Goal: Transaction & Acquisition: Obtain resource

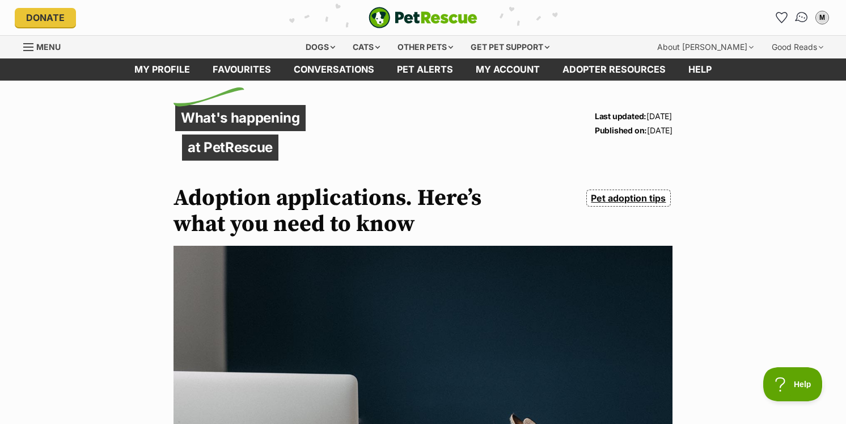
click at [797, 18] on img "Conversations" at bounding box center [802, 17] width 15 height 15
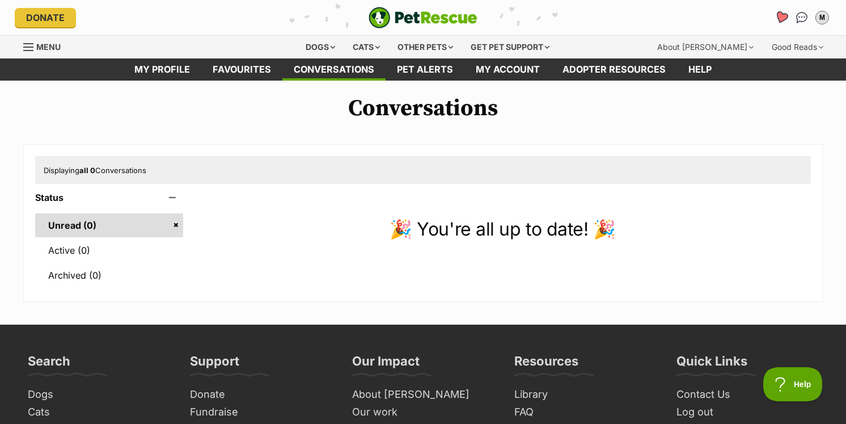
click at [779, 16] on icon "Favourites" at bounding box center [782, 17] width 14 height 13
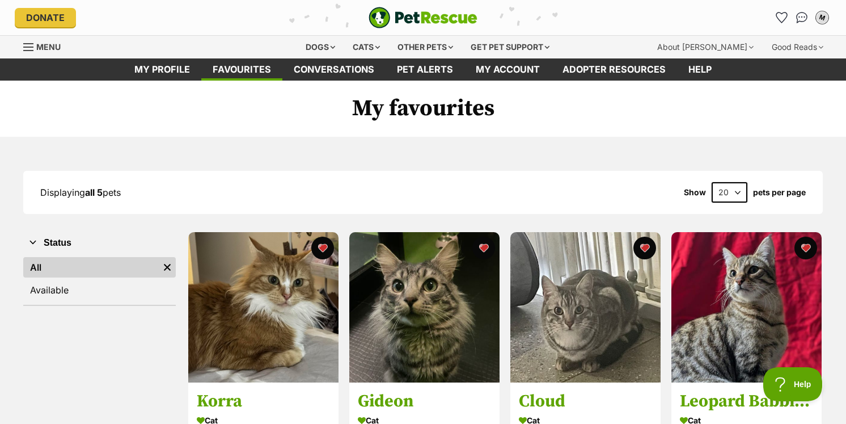
click at [828, 22] on button "M" at bounding box center [822, 17] width 23 height 23
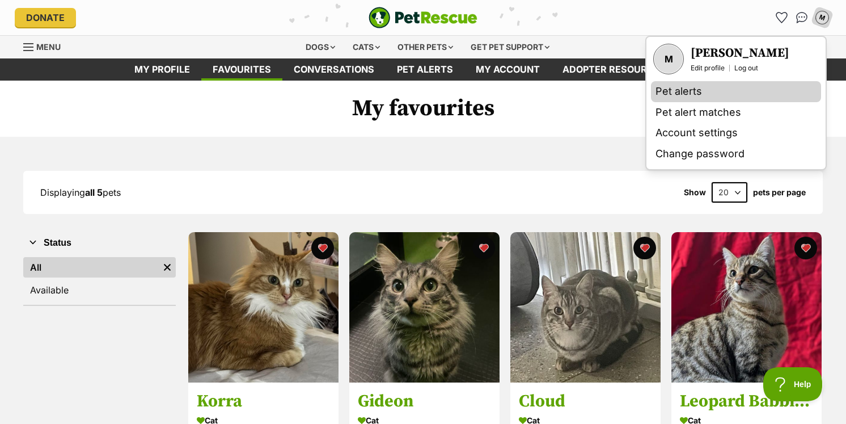
click at [734, 92] on link "Pet alerts" at bounding box center [736, 91] width 170 height 21
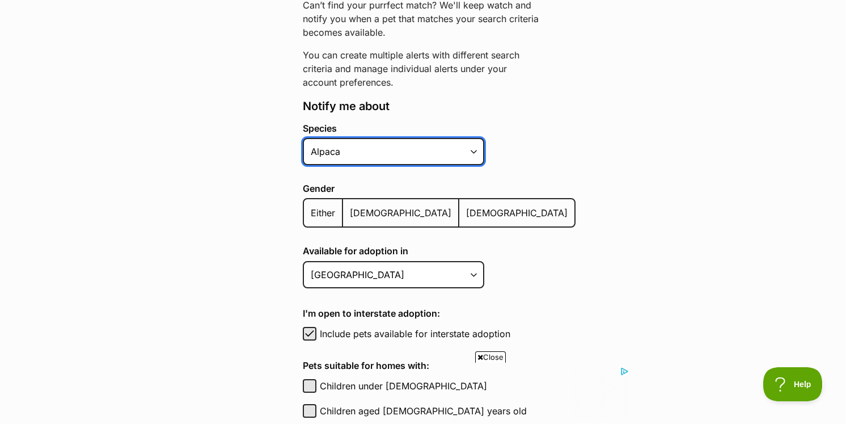
select select "2"
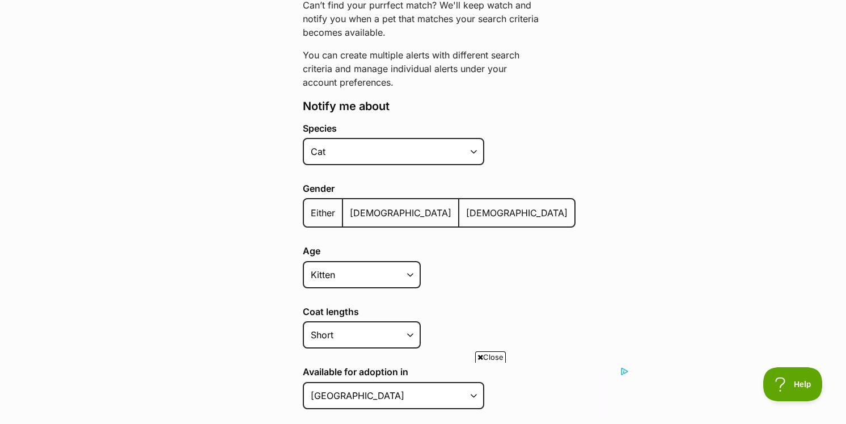
select select "cat"
select select "medium_coat"
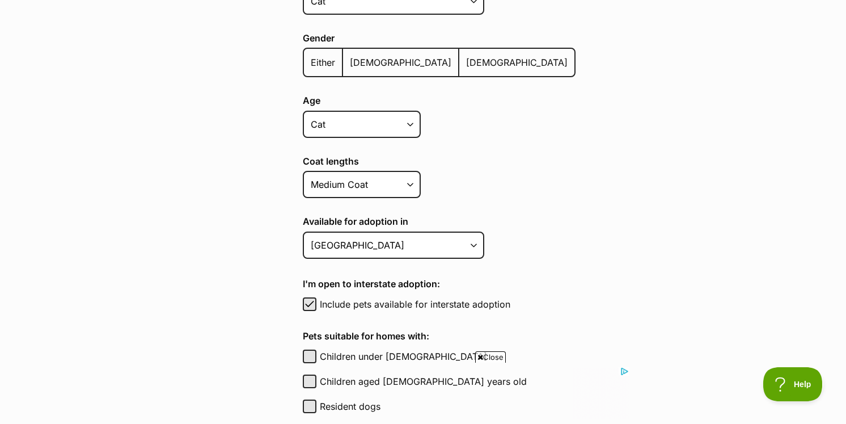
scroll to position [316, 0]
select select "2"
click at [247, 314] on main "Pet alerts / Create a new pet alert Create a new pet alert Can’t find your purr…" at bounding box center [423, 285] width 846 height 1040
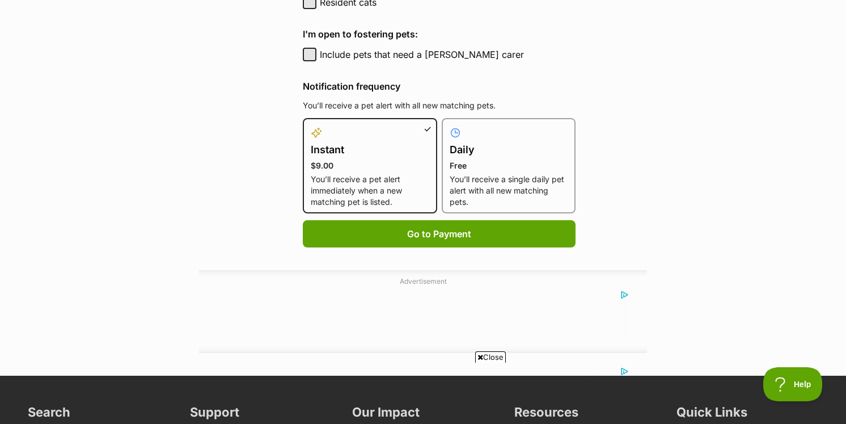
scroll to position [748, 0]
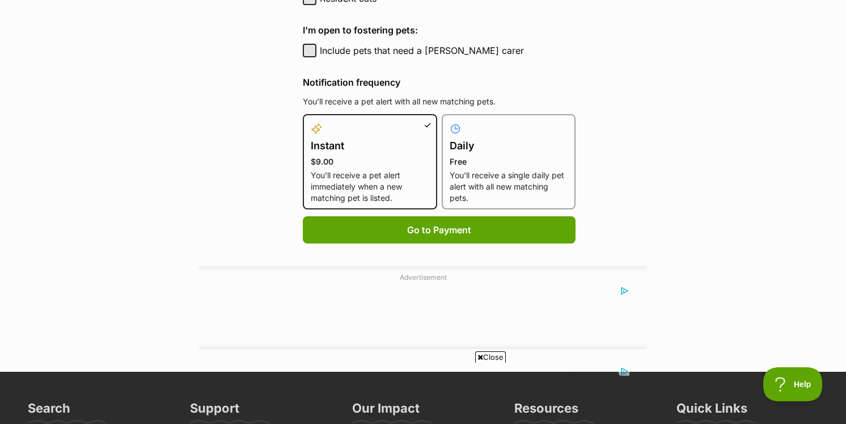
click at [470, 170] on p "You’ll receive a single daily pet alert with all new matching pets." at bounding box center [509, 187] width 119 height 34
click at [449, 121] on input "Daily Free You’ll receive a single daily pet alert with all new matching pets." at bounding box center [449, 121] width 1 height 1
radio input "true"
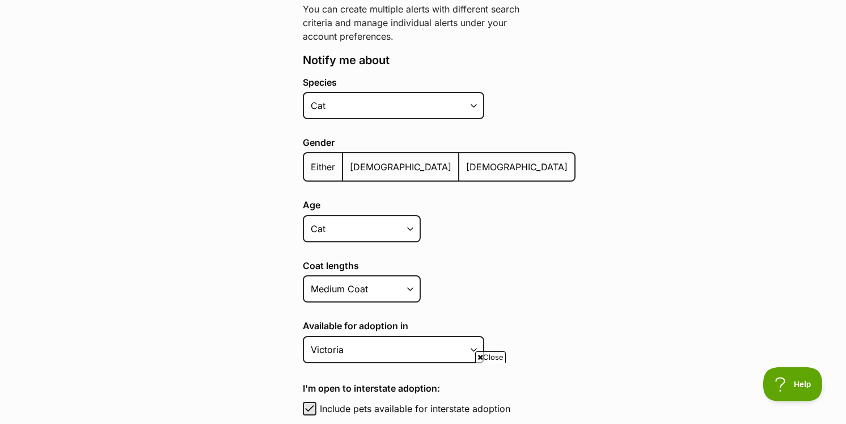
scroll to position [0, 0]
click at [365, 159] on label "Male" at bounding box center [401, 166] width 116 height 27
click at [349, 159] on input "Male" at bounding box center [349, 159] width 0 height 1
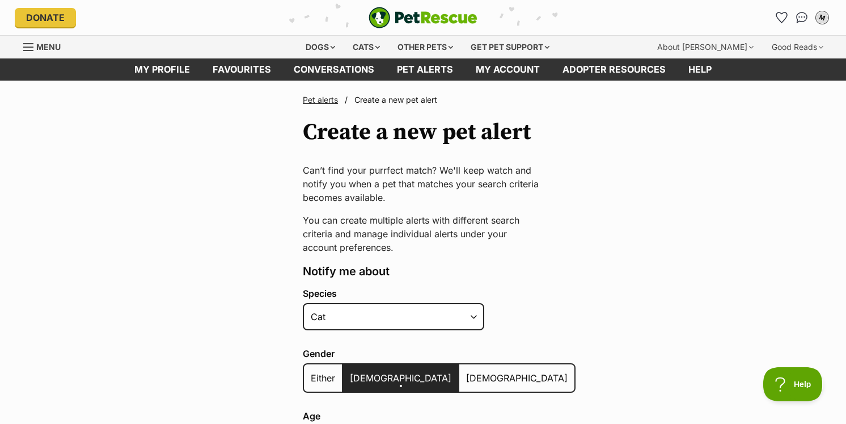
click at [822, 18] on div "M" at bounding box center [822, 17] width 15 height 15
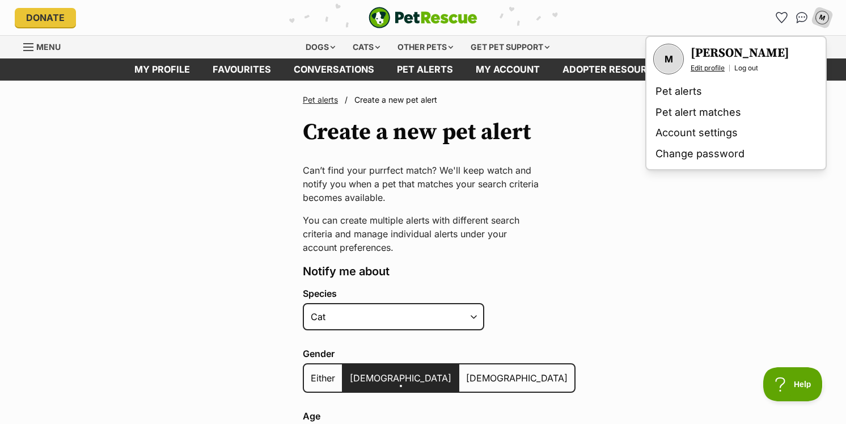
click at [706, 65] on link "Edit profile" at bounding box center [708, 68] width 34 height 9
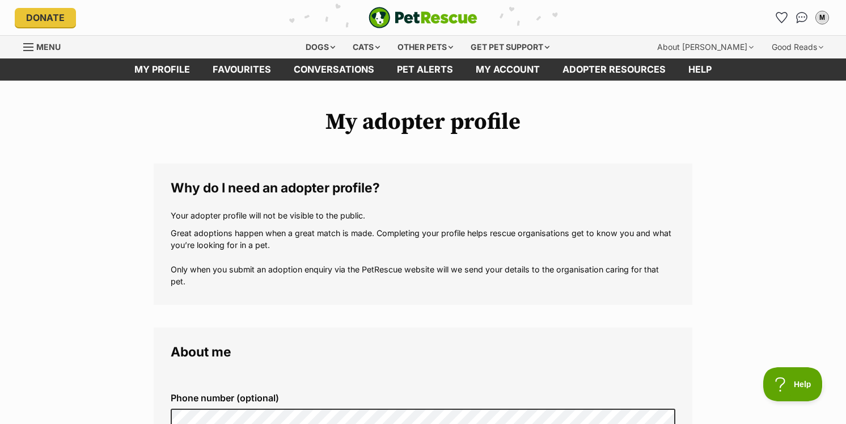
click at [437, 16] on img "PetRescue" at bounding box center [423, 18] width 109 height 22
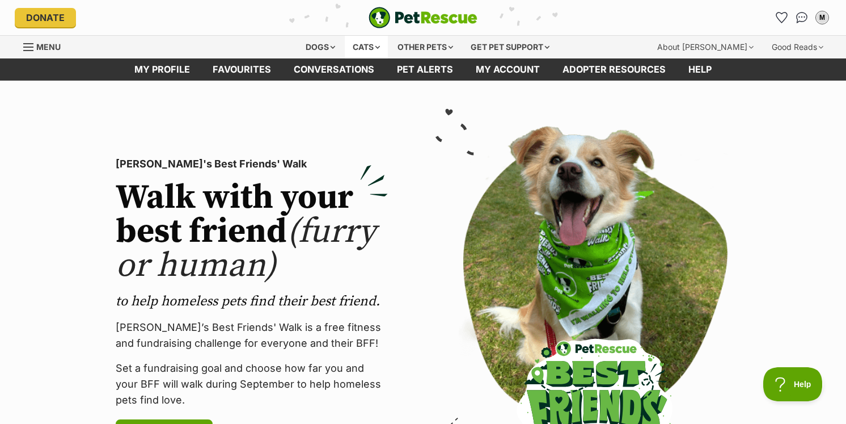
click at [378, 42] on div "Cats" at bounding box center [366, 47] width 43 height 23
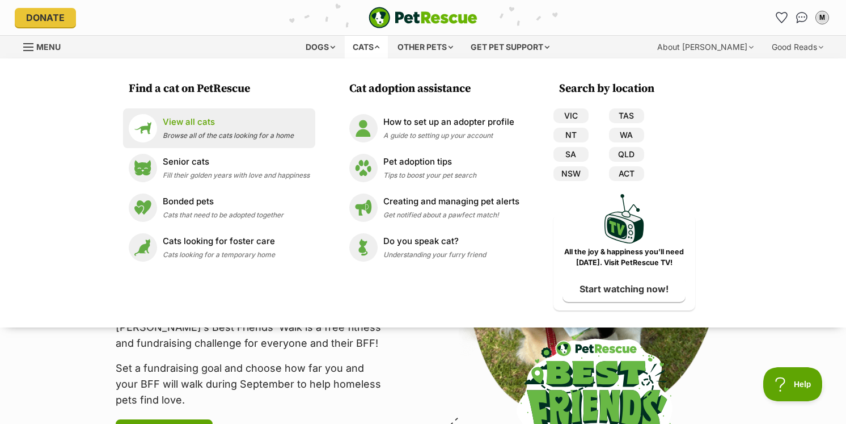
click at [214, 129] on div "View all cats Browse all of the cats looking for a home" at bounding box center [228, 128] width 131 height 24
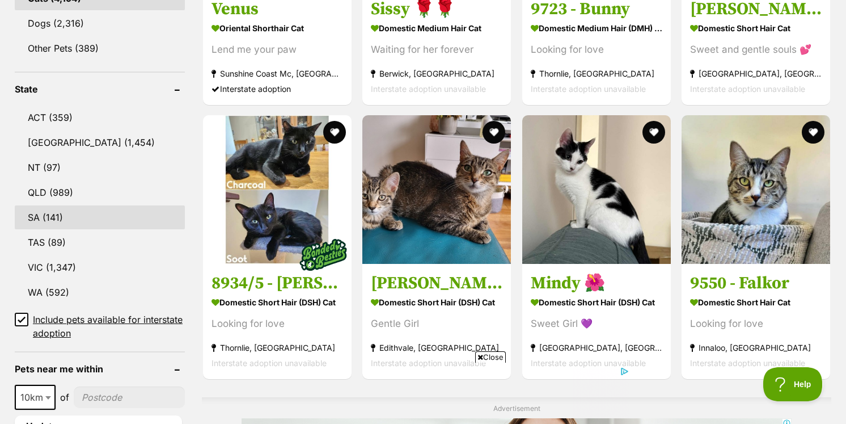
scroll to position [538, 0]
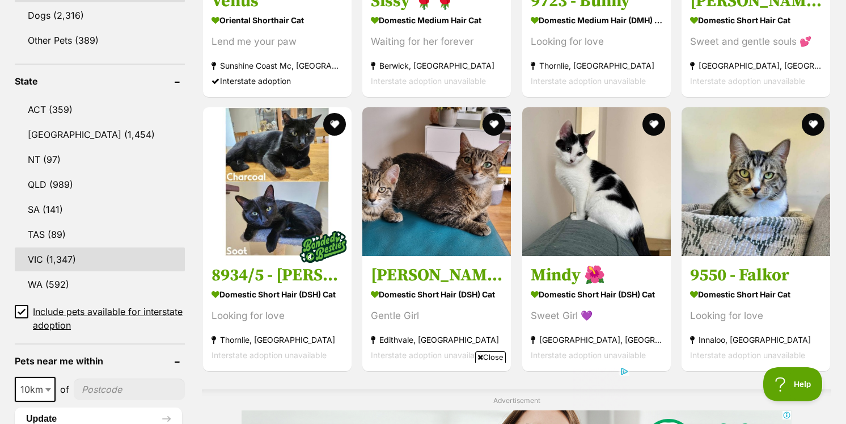
click at [111, 247] on link "VIC (1,347)" at bounding box center [100, 259] width 170 height 24
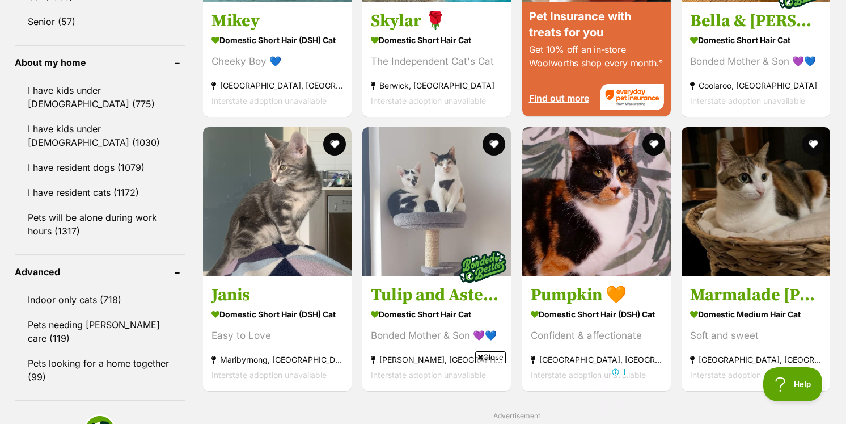
scroll to position [1287, 0]
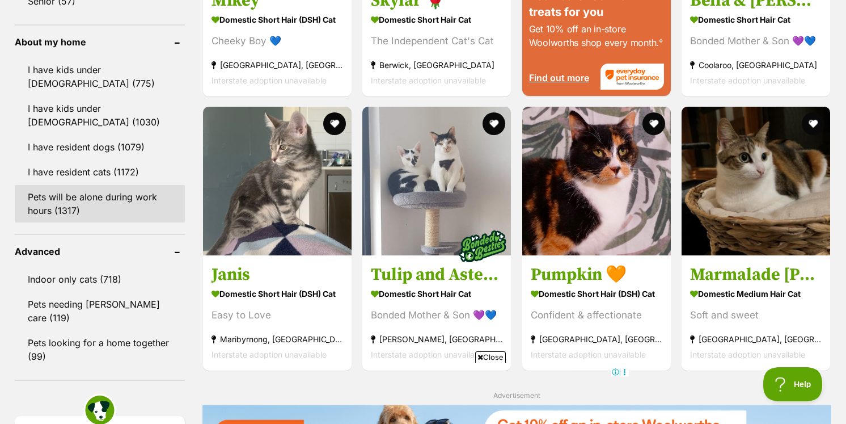
click at [62, 200] on link "Pets will be alone during work hours (1317)" at bounding box center [100, 203] width 170 height 37
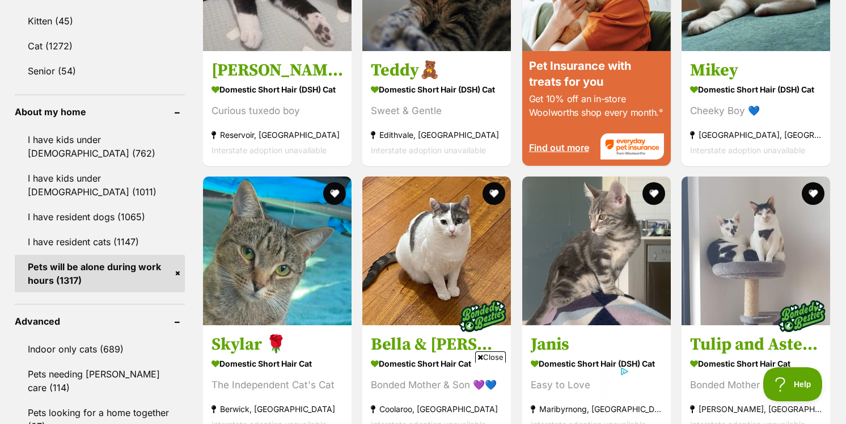
scroll to position [1230, 0]
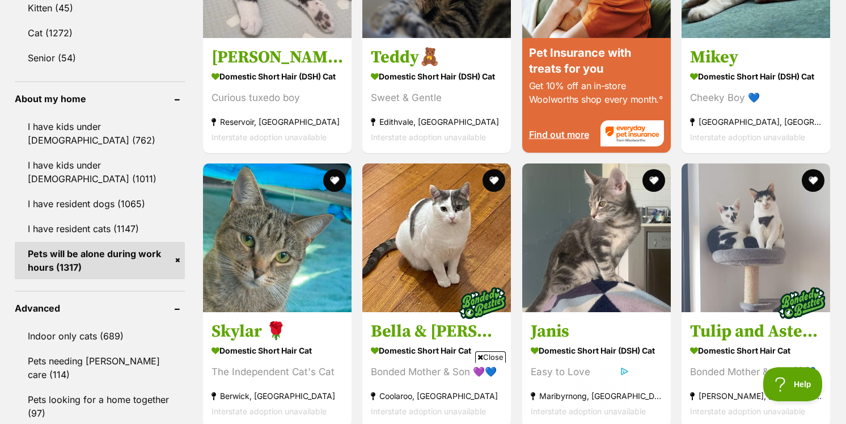
click at [178, 259] on link "Pets will be alone during work hours (1317)" at bounding box center [100, 260] width 170 height 37
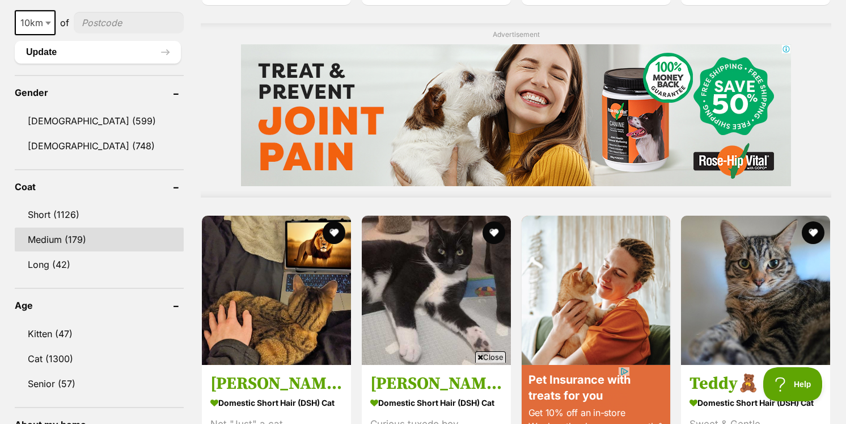
click at [61, 235] on link "Medium (179)" at bounding box center [99, 239] width 169 height 24
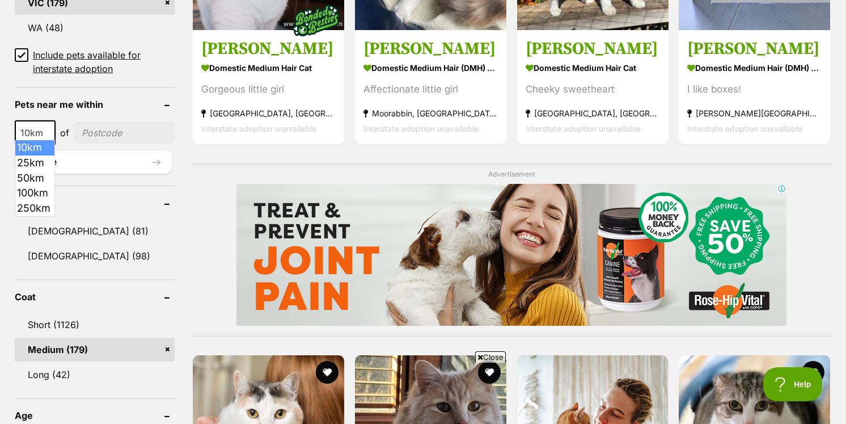
click at [37, 125] on span "10km" at bounding box center [35, 133] width 39 height 16
select select "50"
click at [55, 156] on button "Update" at bounding box center [93, 162] width 157 height 23
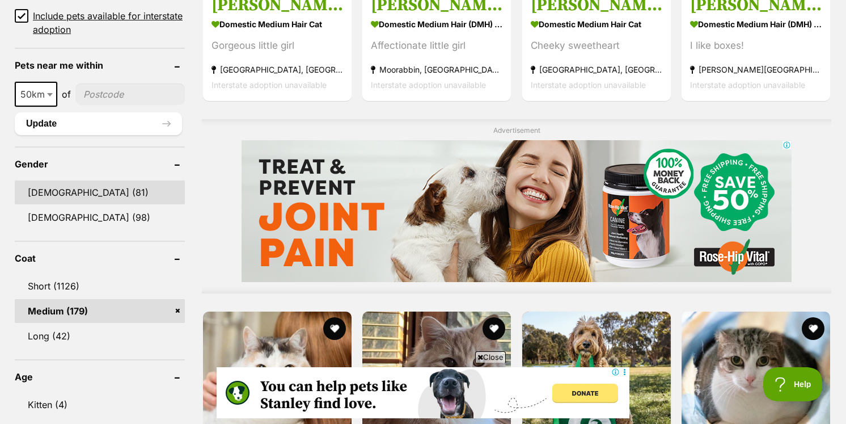
click at [30, 194] on link "[DEMOGRAPHIC_DATA] (81)" at bounding box center [100, 192] width 170 height 24
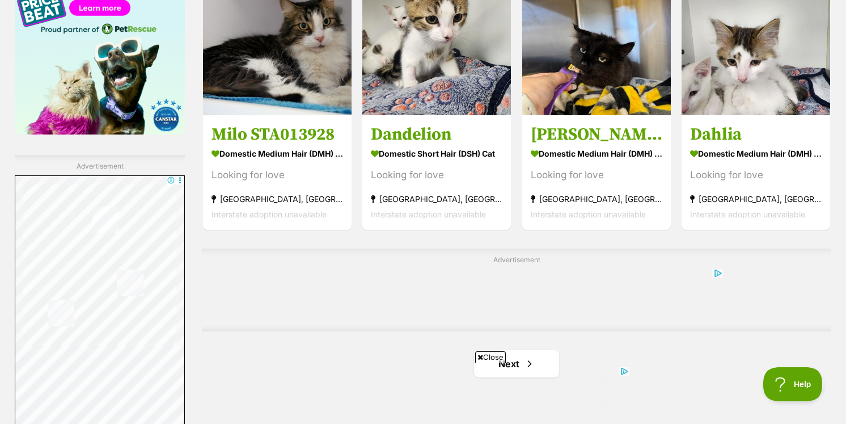
scroll to position [1951, 0]
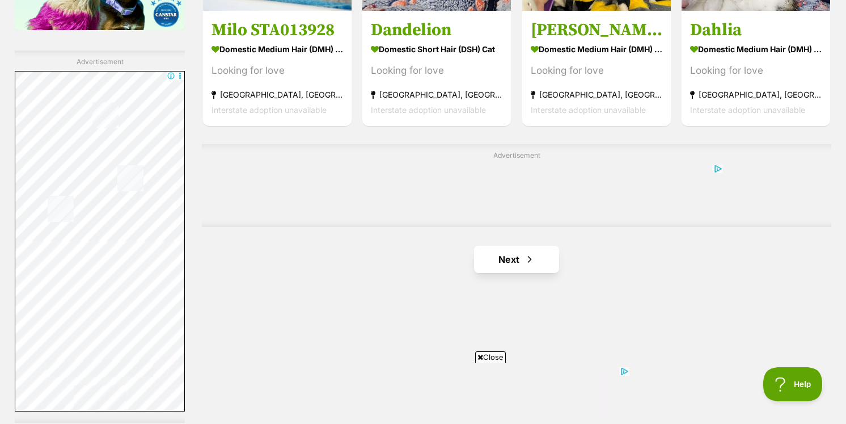
click at [547, 246] on link "Next" at bounding box center [516, 259] width 85 height 27
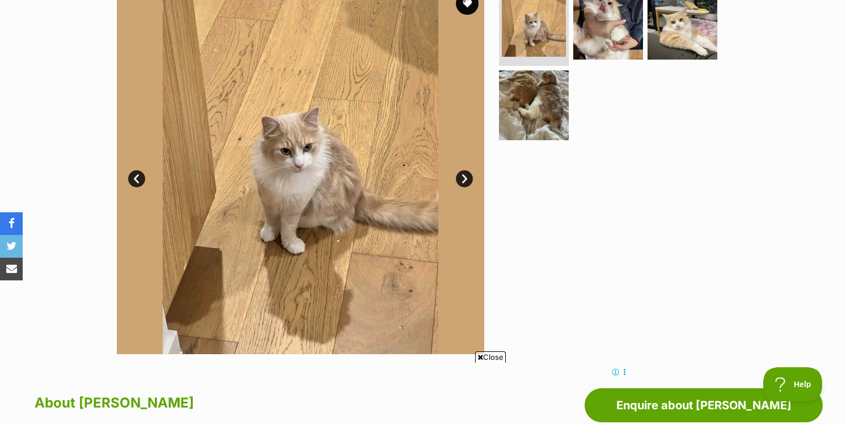
scroll to position [253, 0]
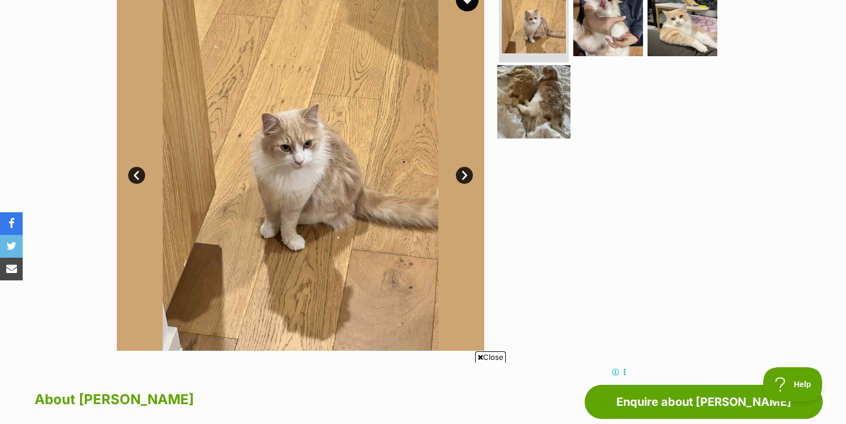
click at [566, 120] on img at bounding box center [533, 101] width 73 height 73
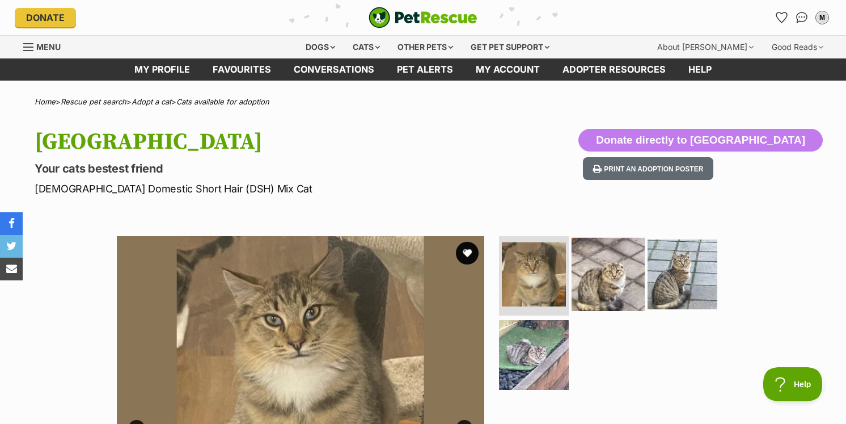
click at [593, 266] on img at bounding box center [608, 274] width 73 height 73
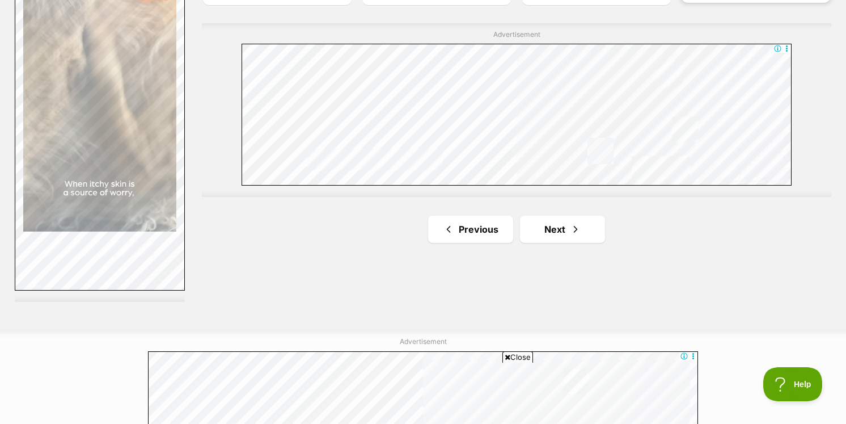
scroll to position [2135, 0]
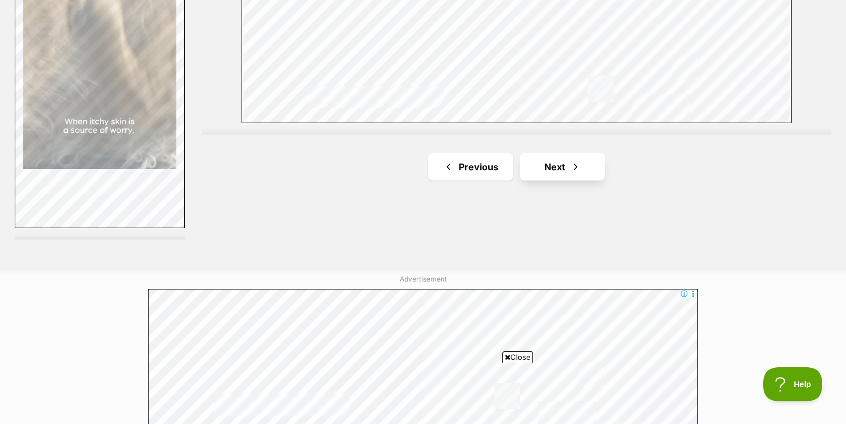
click at [538, 153] on link "Next" at bounding box center [562, 166] width 85 height 27
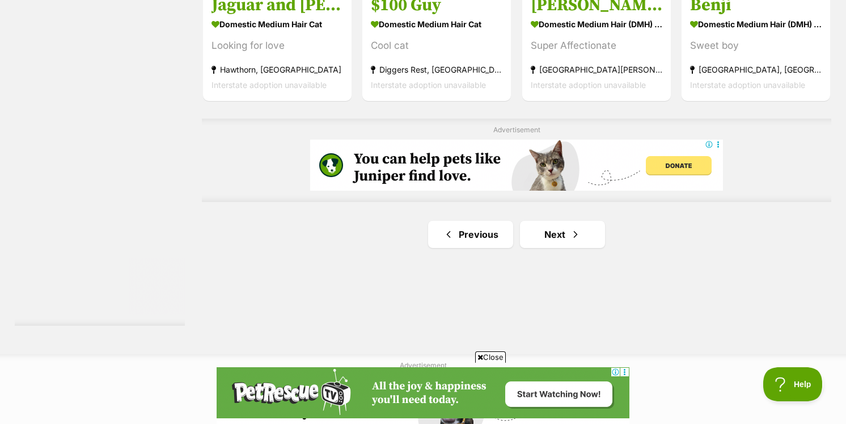
scroll to position [2072, 0]
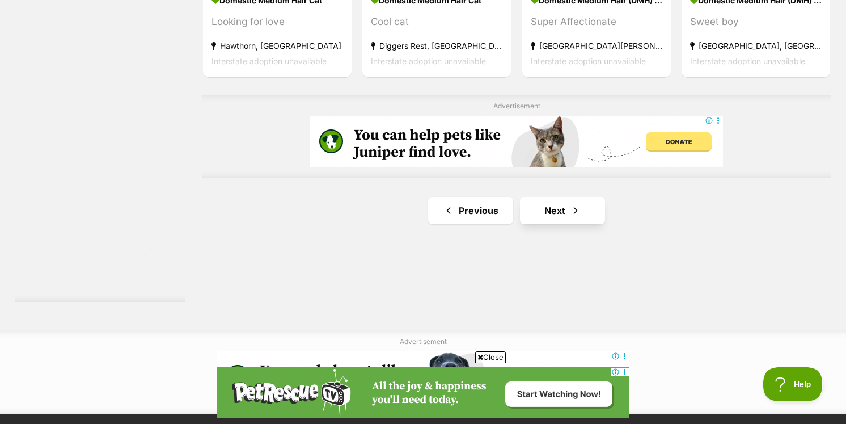
click at [573, 204] on span "Next page" at bounding box center [575, 211] width 11 height 14
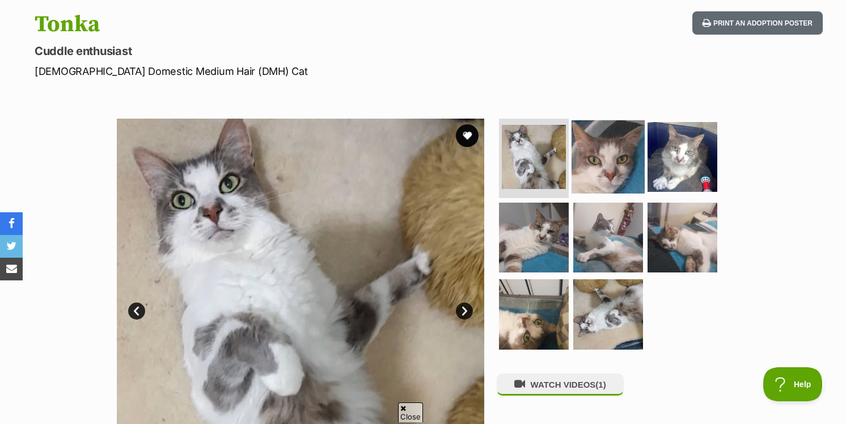
click at [629, 126] on img at bounding box center [608, 156] width 73 height 73
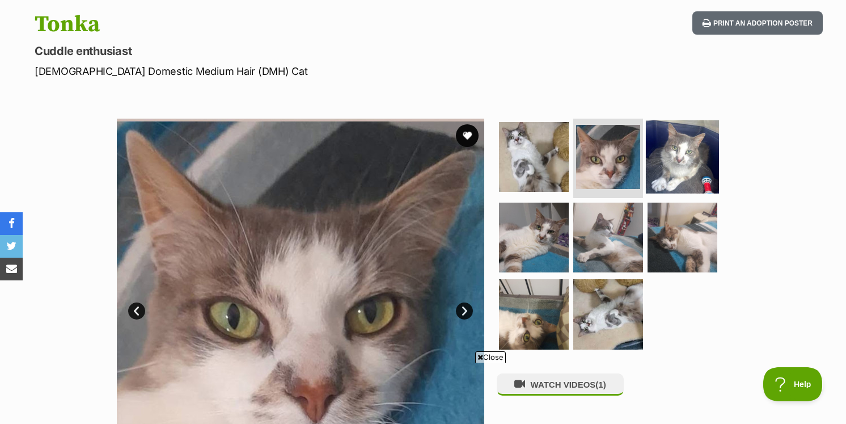
click at [665, 153] on img at bounding box center [682, 156] width 73 height 73
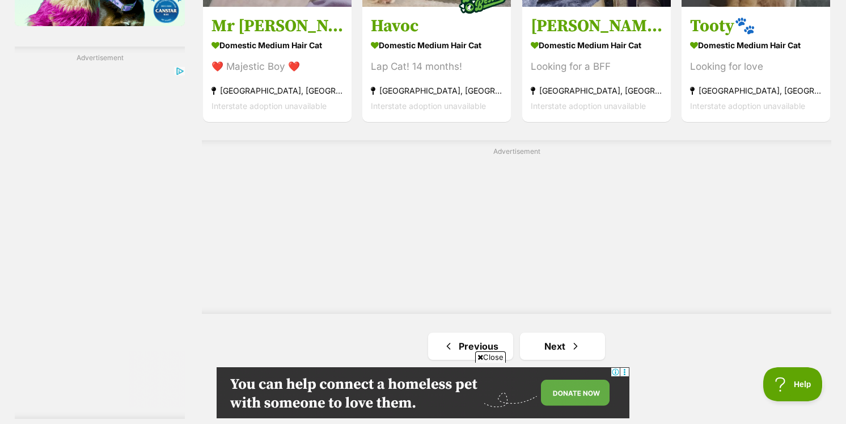
scroll to position [2022, 0]
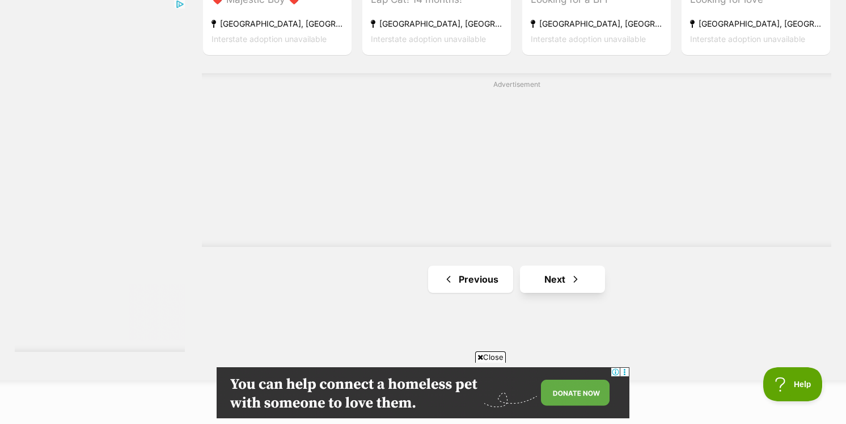
click at [561, 265] on link "Next" at bounding box center [562, 278] width 85 height 27
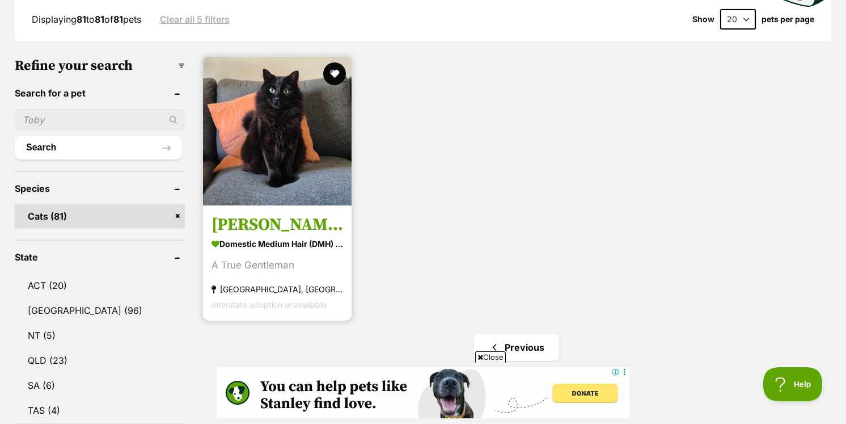
click at [306, 68] on img at bounding box center [277, 131] width 149 height 149
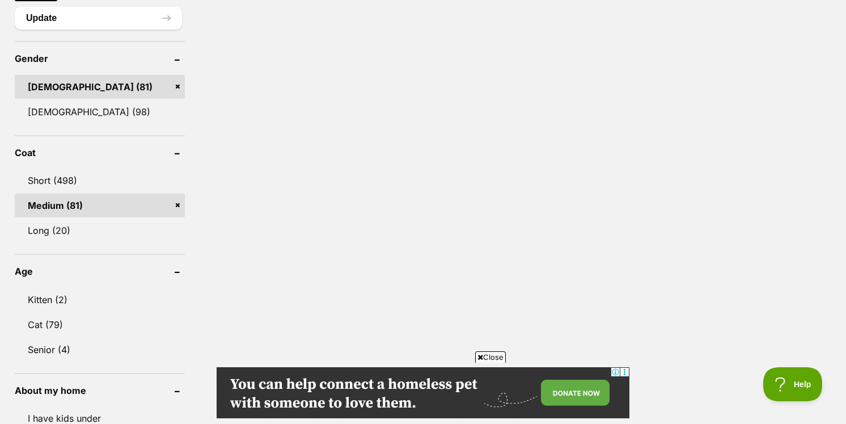
scroll to position [918, 0]
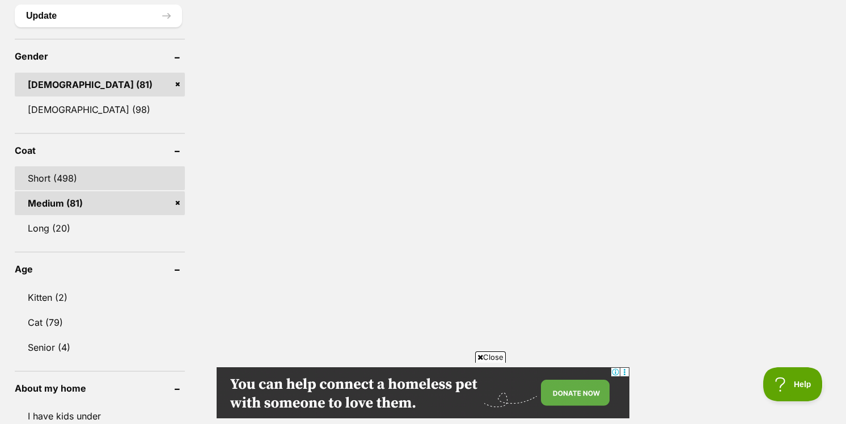
click at [118, 166] on link "Short (498)" at bounding box center [100, 178] width 170 height 24
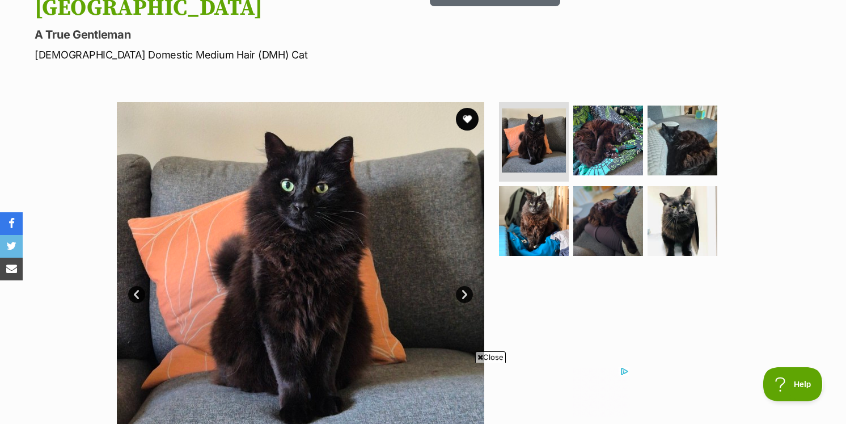
scroll to position [133, 0]
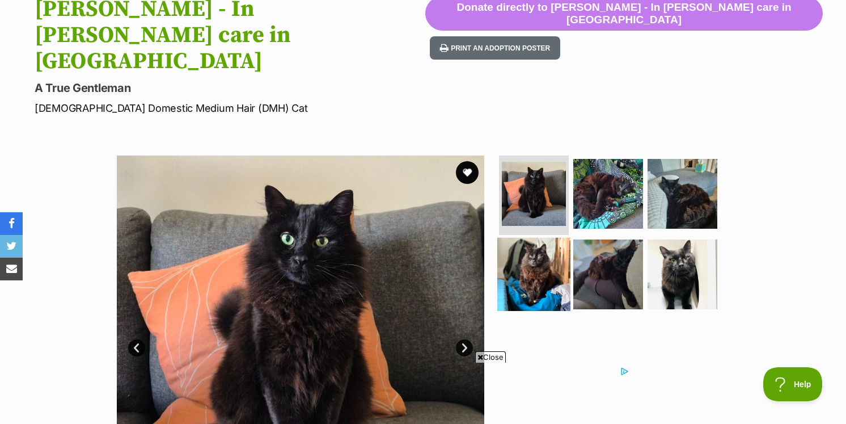
click at [526, 237] on img at bounding box center [533, 273] width 73 height 73
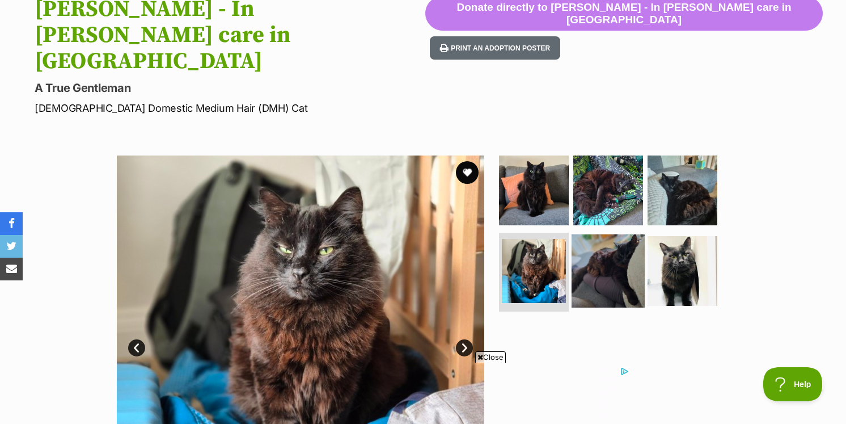
click at [605, 234] on img at bounding box center [608, 270] width 73 height 73
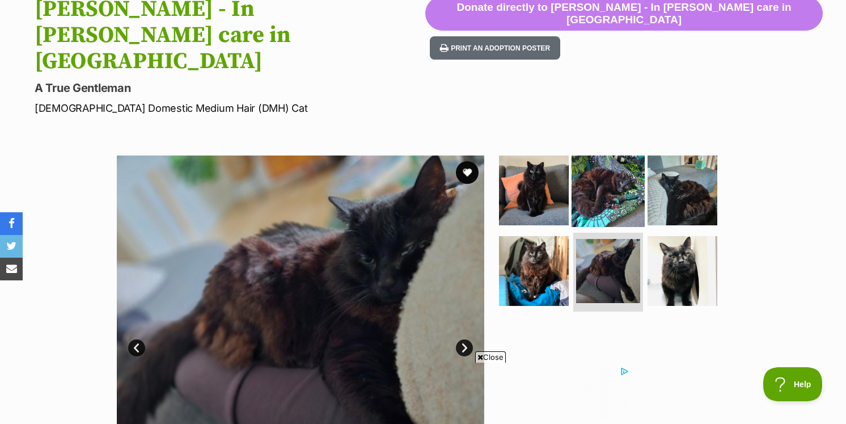
click at [609, 154] on img at bounding box center [608, 190] width 73 height 73
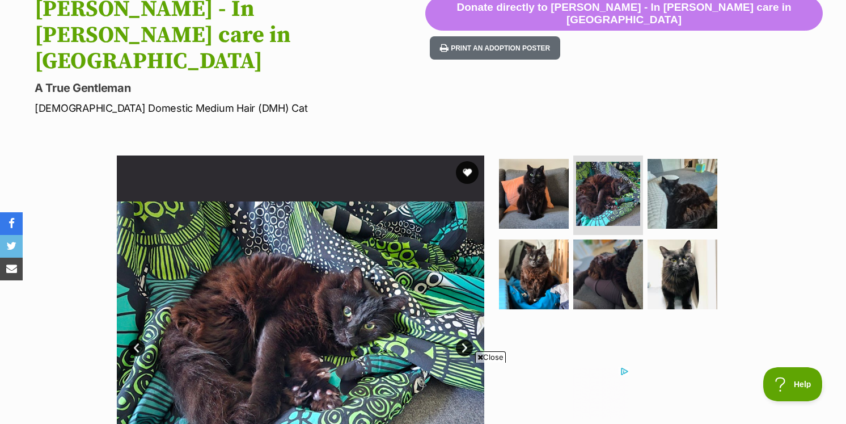
scroll to position [0, 0]
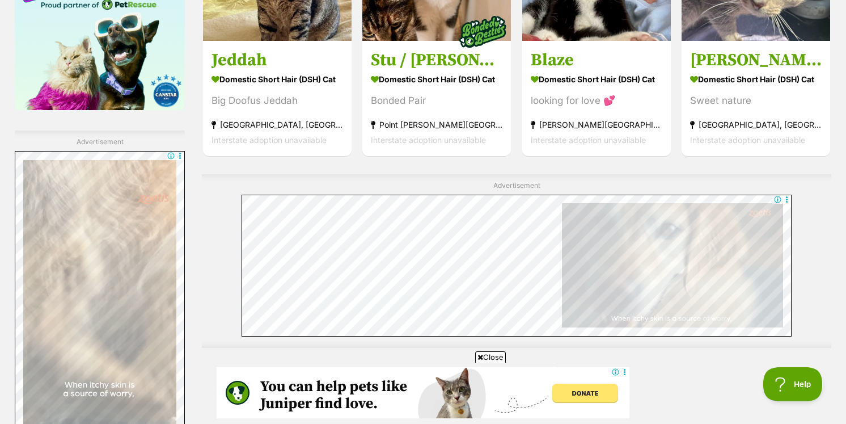
scroll to position [1951, 0]
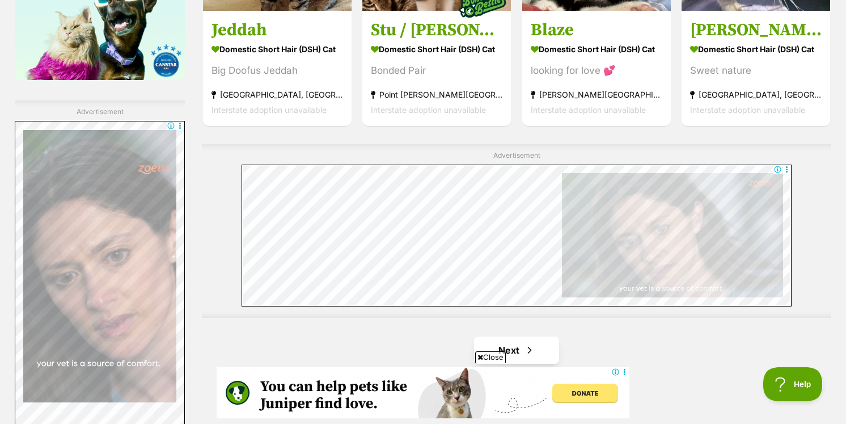
click at [535, 343] on span "Next page" at bounding box center [529, 350] width 11 height 14
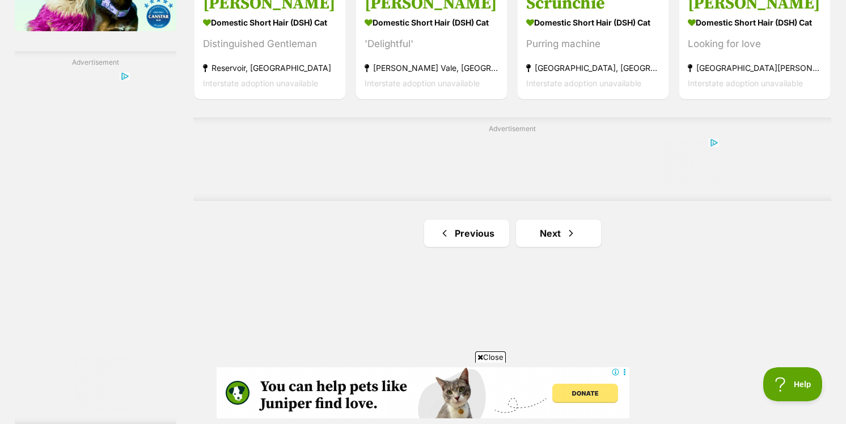
click at [569, 247] on link "Next" at bounding box center [558, 233] width 85 height 27
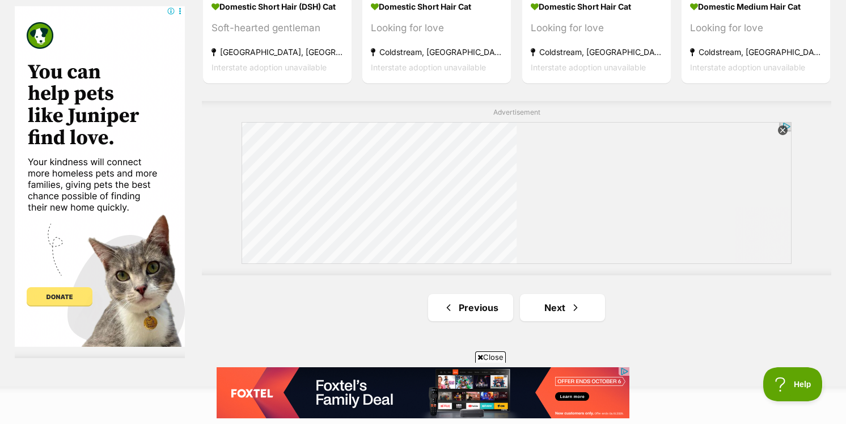
scroll to position [2130, 0]
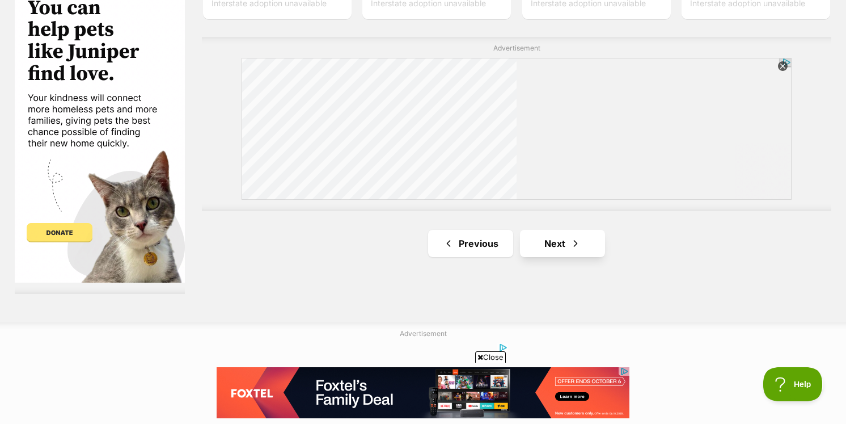
click at [567, 230] on link "Next" at bounding box center [562, 243] width 85 height 27
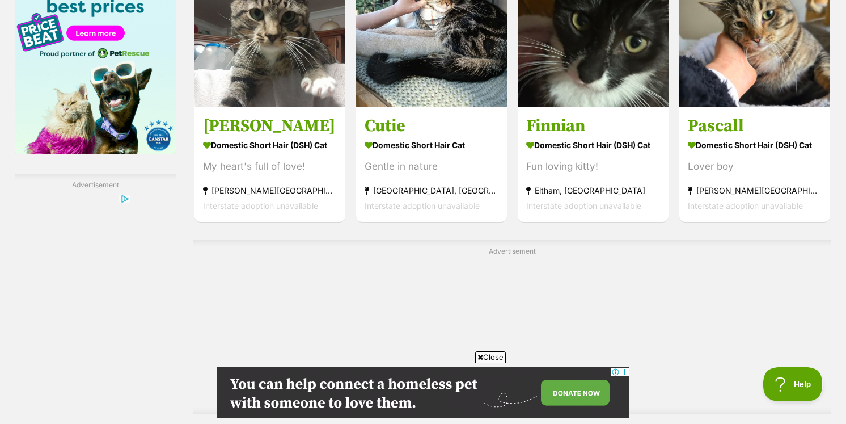
scroll to position [2135, 0]
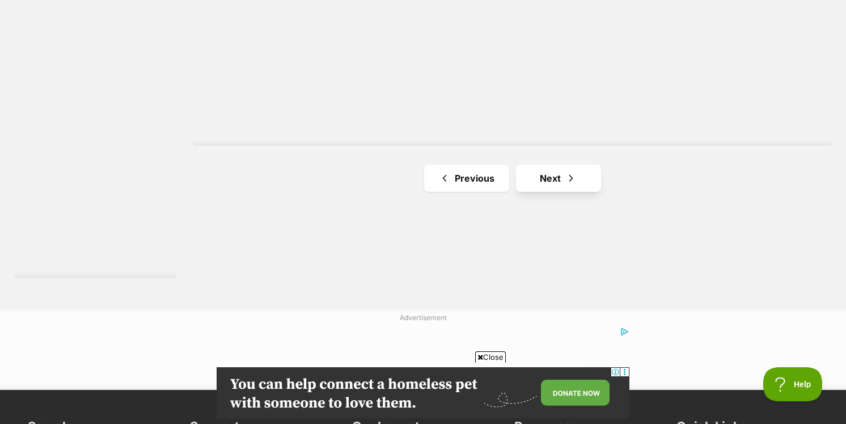
click at [551, 192] on link "Next" at bounding box center [558, 178] width 85 height 27
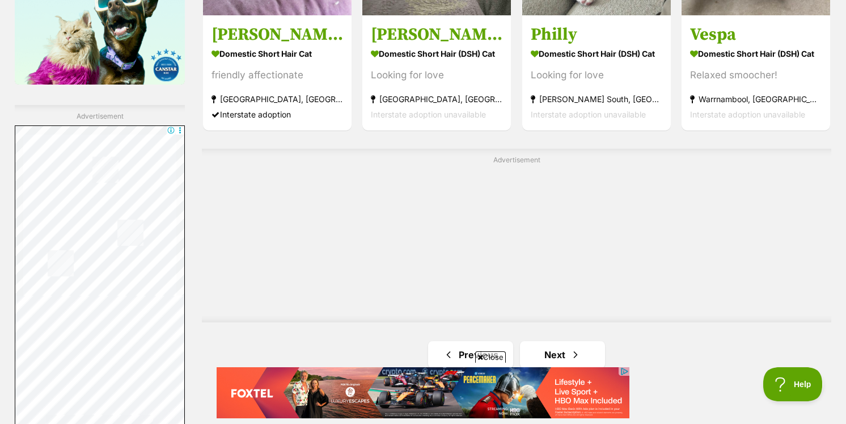
scroll to position [1977, 0]
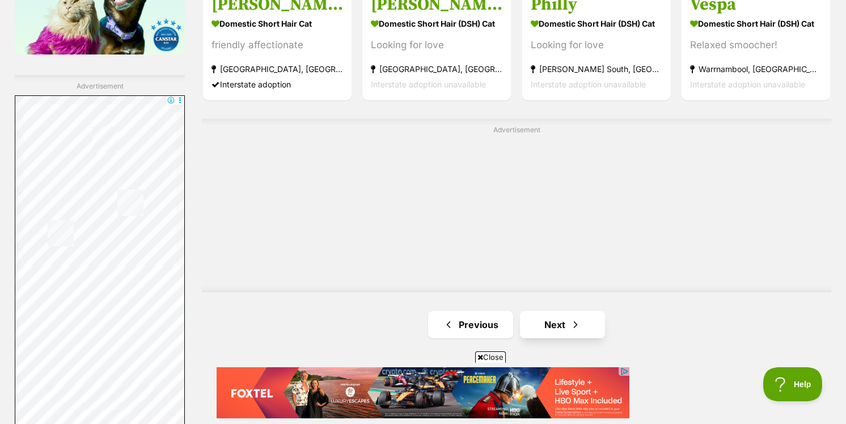
click at [597, 311] on link "Next" at bounding box center [562, 324] width 85 height 27
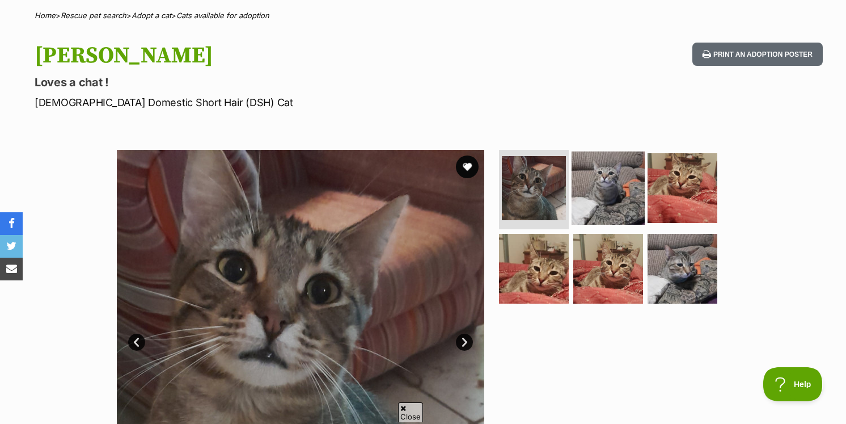
click at [597, 182] on img at bounding box center [608, 187] width 73 height 73
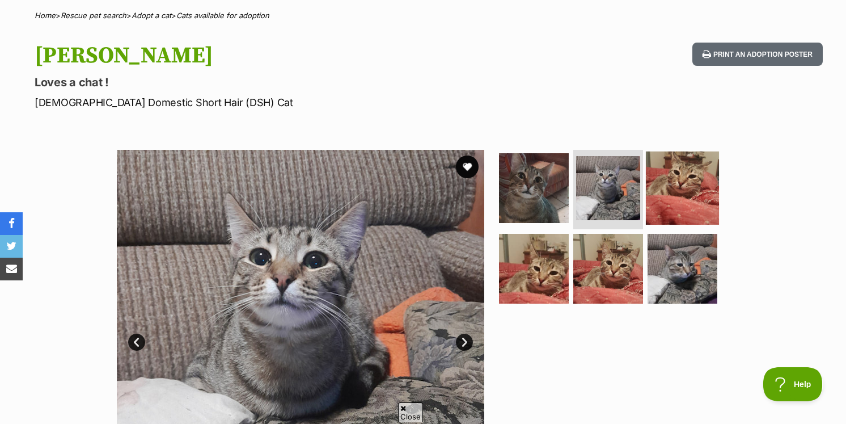
click at [668, 190] on img at bounding box center [682, 187] width 73 height 73
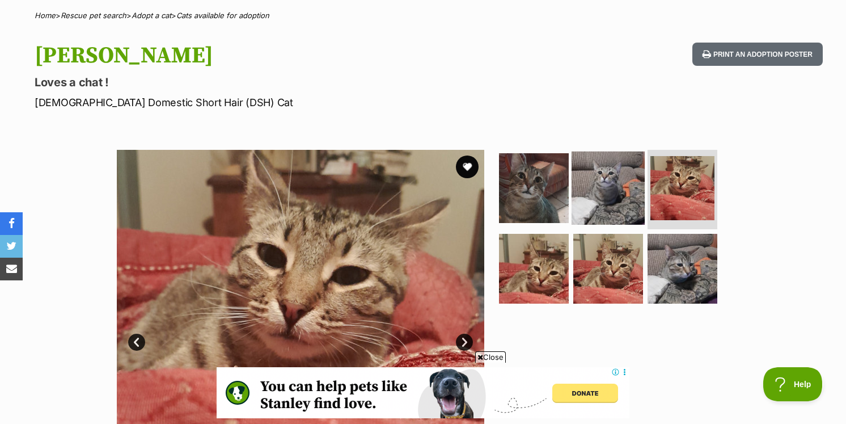
click at [602, 212] on img at bounding box center [608, 187] width 73 height 73
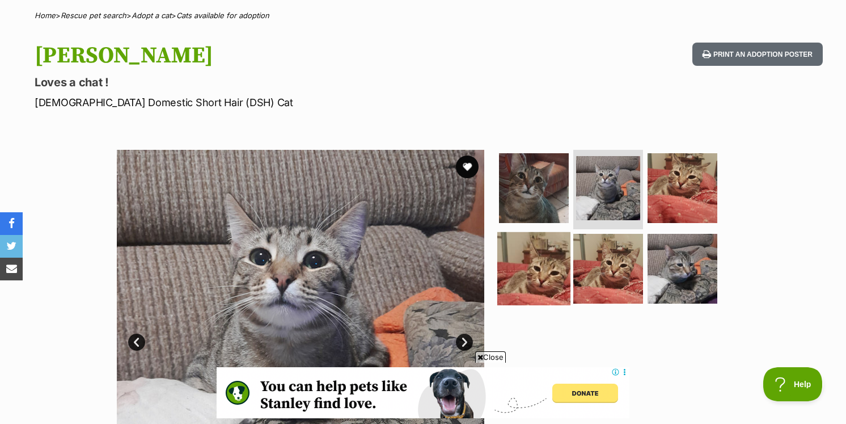
click at [558, 247] on img at bounding box center [533, 267] width 73 height 73
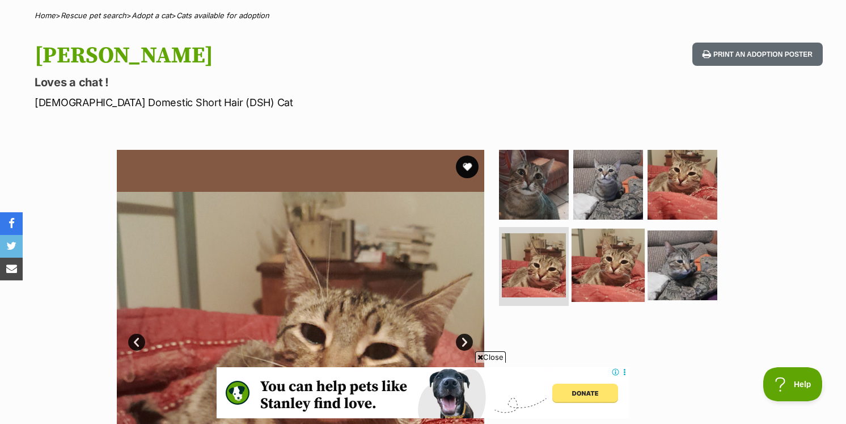
click at [595, 250] on img at bounding box center [608, 264] width 73 height 73
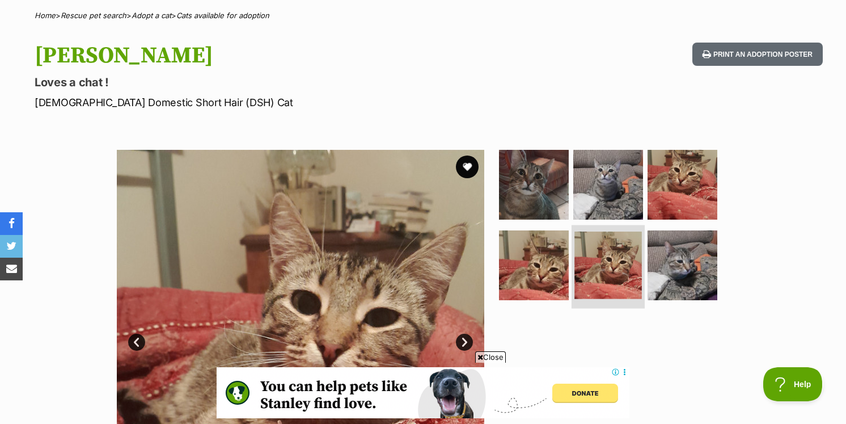
click at [633, 251] on img at bounding box center [609, 265] width 68 height 68
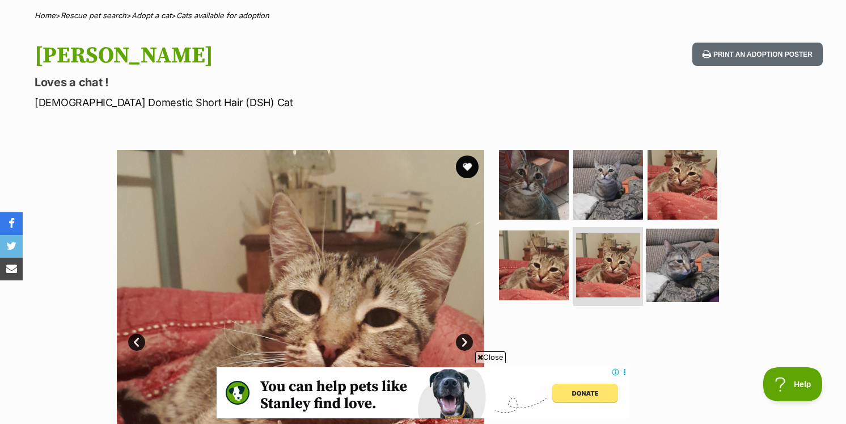
click at [705, 247] on img at bounding box center [682, 264] width 73 height 73
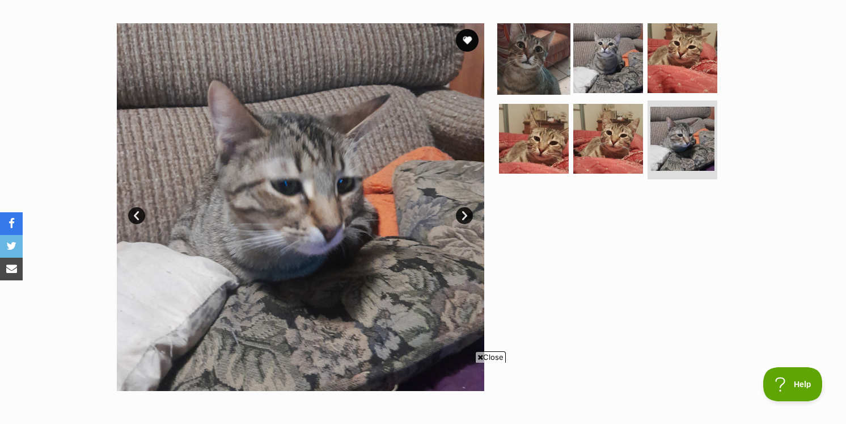
click at [555, 58] on img at bounding box center [533, 58] width 73 height 73
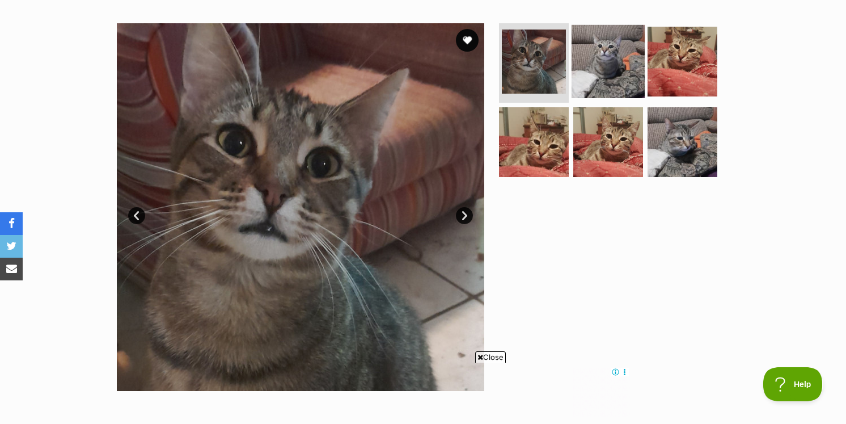
click at [588, 66] on img at bounding box center [608, 61] width 73 height 73
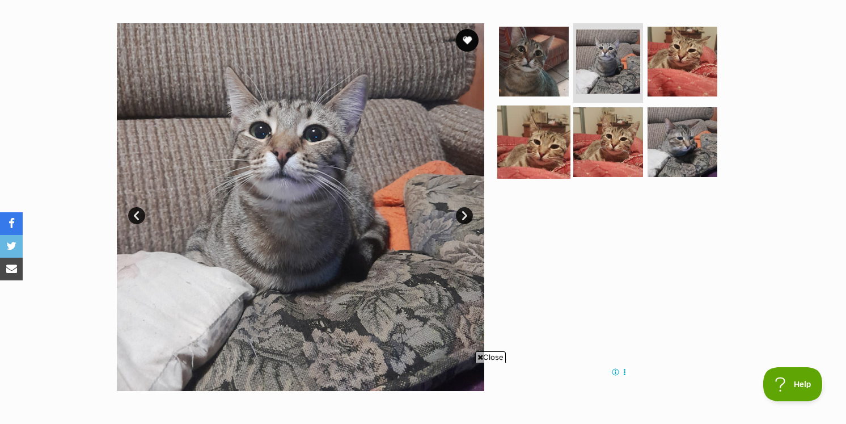
click at [521, 126] on img at bounding box center [533, 141] width 73 height 73
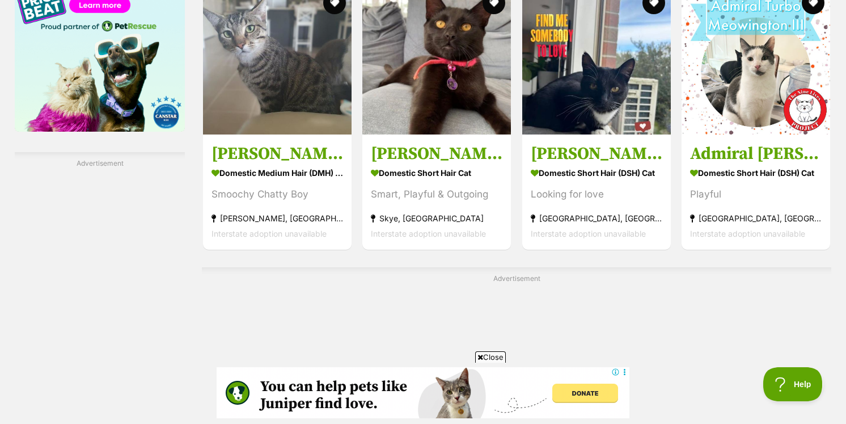
scroll to position [2181, 0]
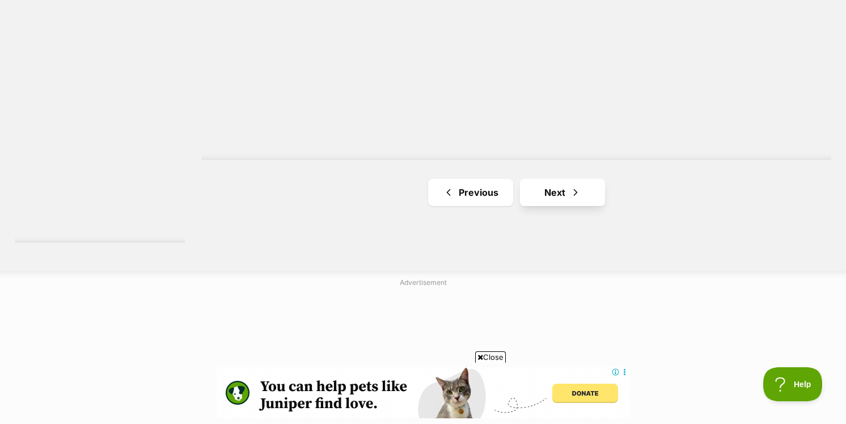
click at [589, 179] on link "Next" at bounding box center [562, 192] width 85 height 27
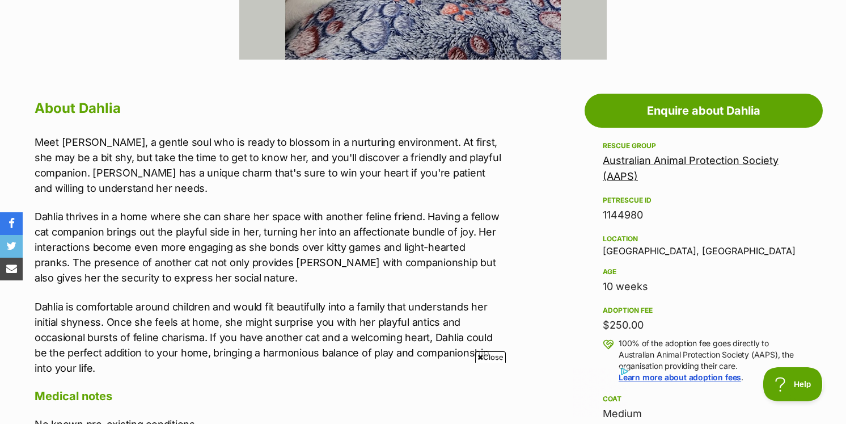
scroll to position [508, 0]
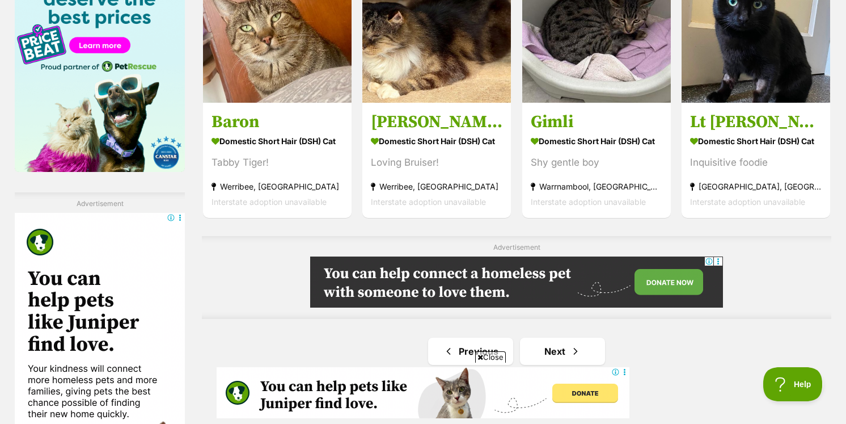
scroll to position [1909, 0]
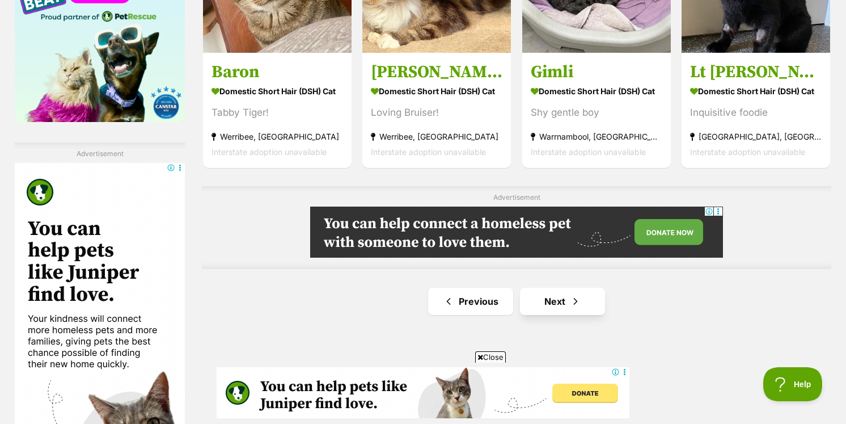
click at [562, 288] on link "Next" at bounding box center [562, 301] width 85 height 27
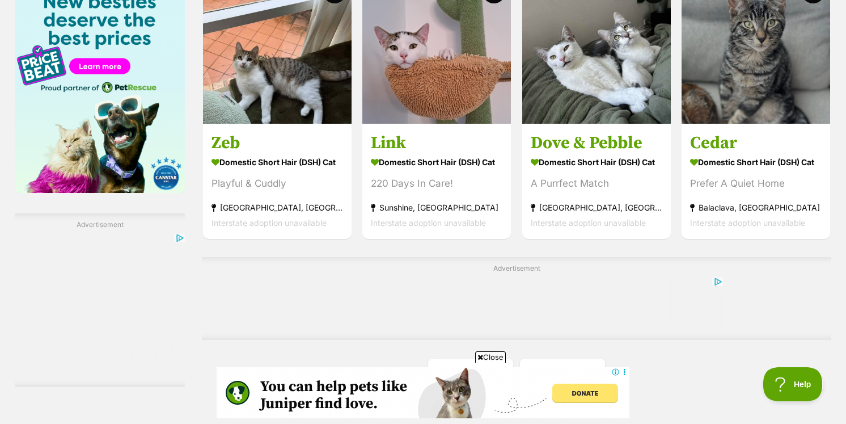
scroll to position [1842, 0]
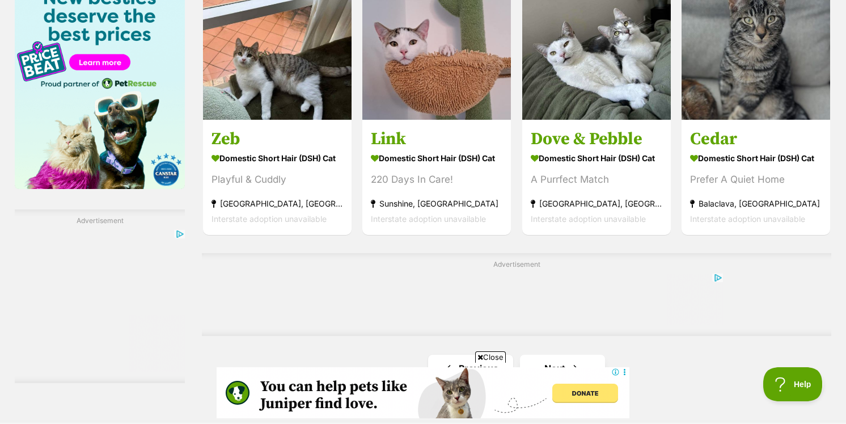
click at [558, 355] on link "Next" at bounding box center [562, 368] width 85 height 27
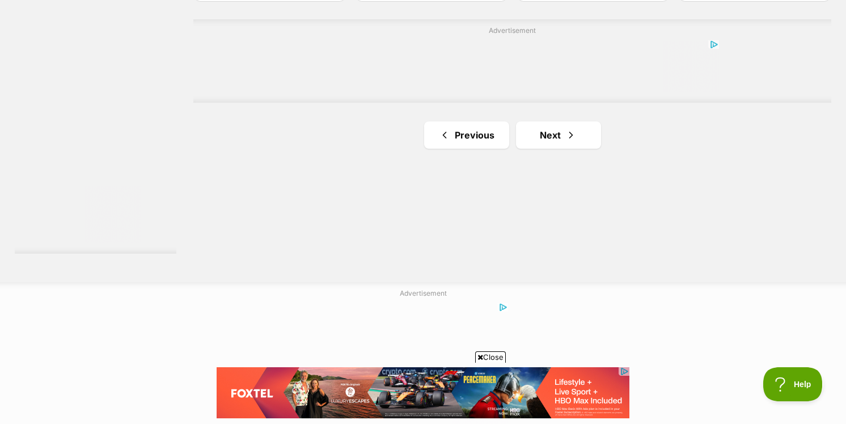
scroll to position [2163, 0]
click at [559, 145] on link "Next" at bounding box center [558, 130] width 85 height 27
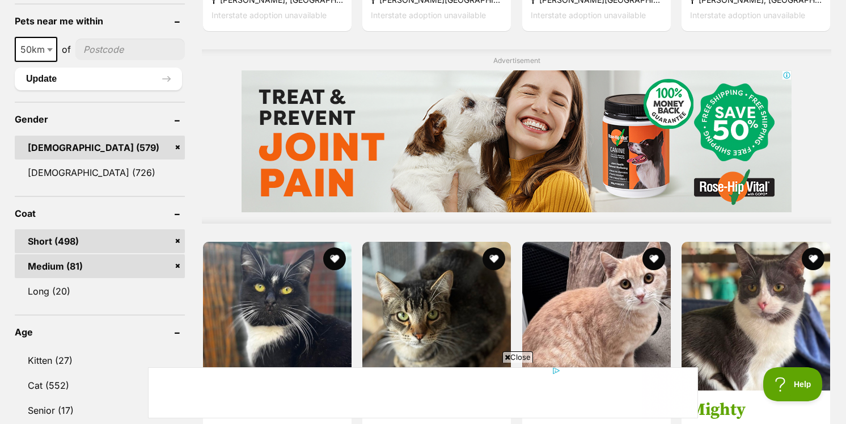
scroll to position [928, 0]
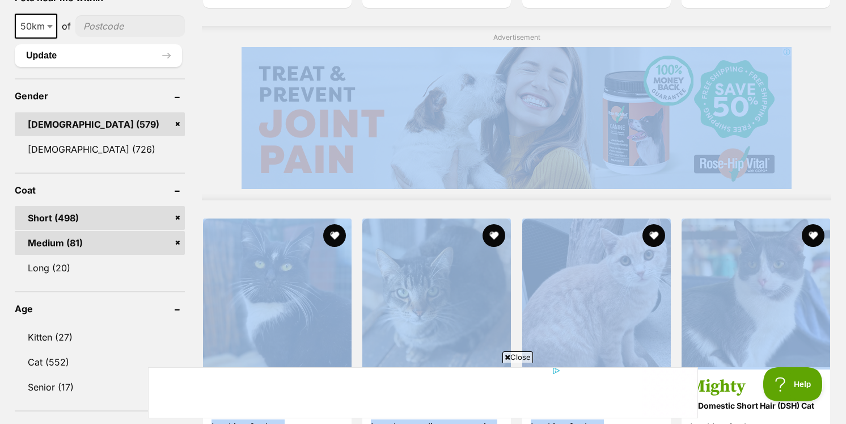
drag, startPoint x: 845, startPoint y: 175, endPoint x: 845, endPoint y: 209, distance: 34.0
click at [845, 209] on div "Displaying 181 to 200 of 579 pets Clear all 6 filters Show 20 40 60 pets per pa…" at bounding box center [423, 358] width 846 height 1955
click at [833, 196] on div "Displaying 181 to 200 of 579 pets Clear all 6 filters Show 20 40 60 pets per pa…" at bounding box center [423, 358] width 834 height 1898
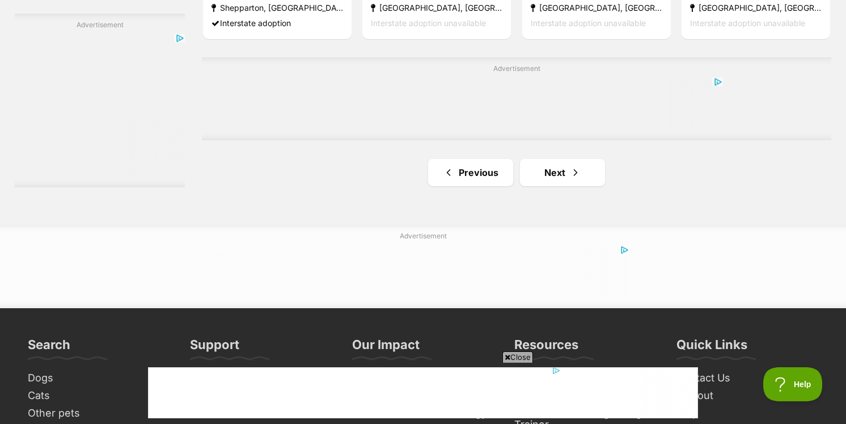
scroll to position [2050, 0]
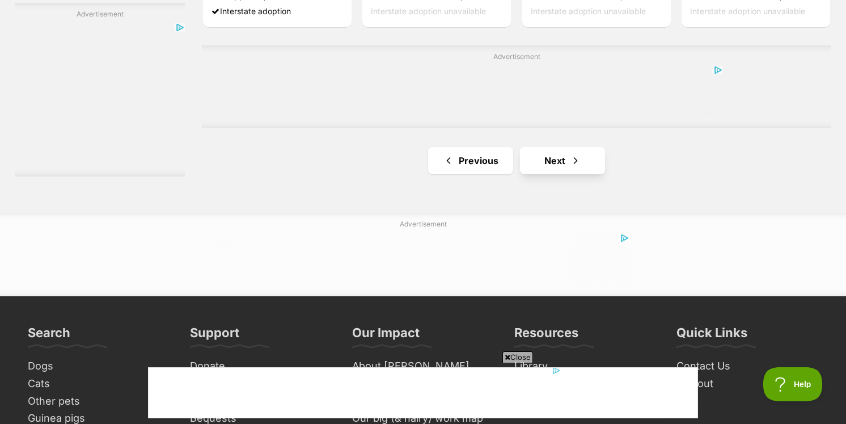
click at [565, 147] on link "Next" at bounding box center [562, 160] width 85 height 27
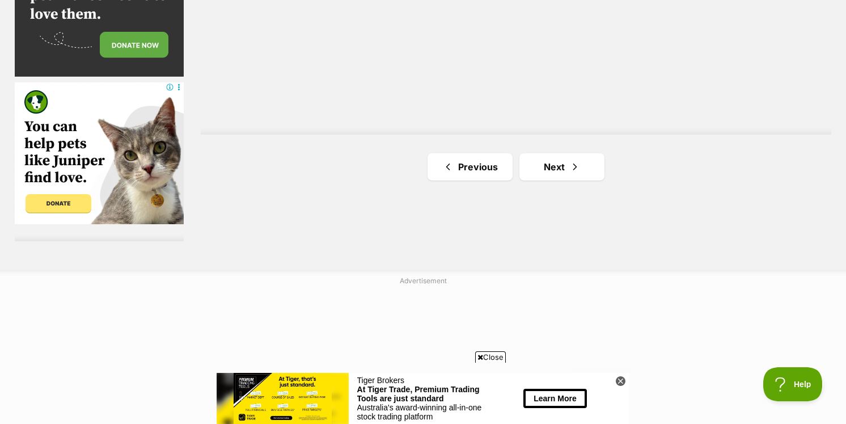
scroll to position [2131, 0]
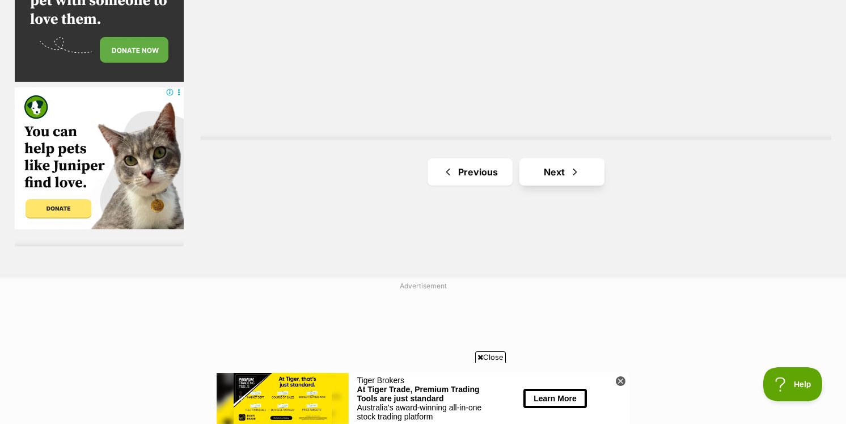
click at [559, 158] on link "Next" at bounding box center [562, 171] width 85 height 27
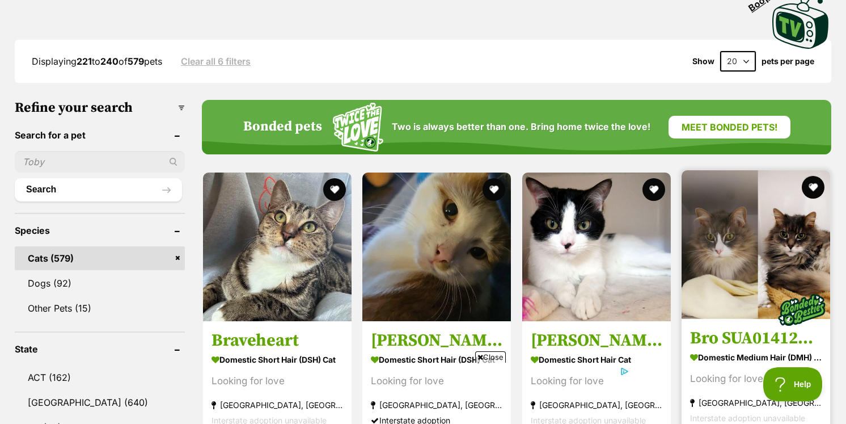
click at [732, 170] on img at bounding box center [756, 244] width 149 height 149
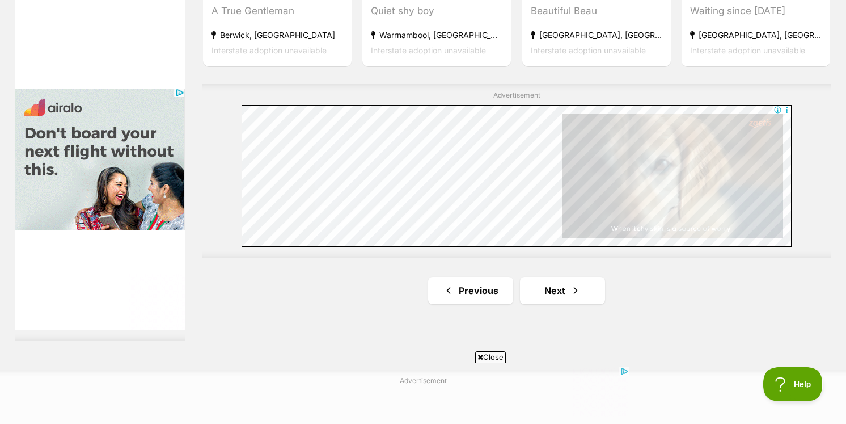
scroll to position [2085, 0]
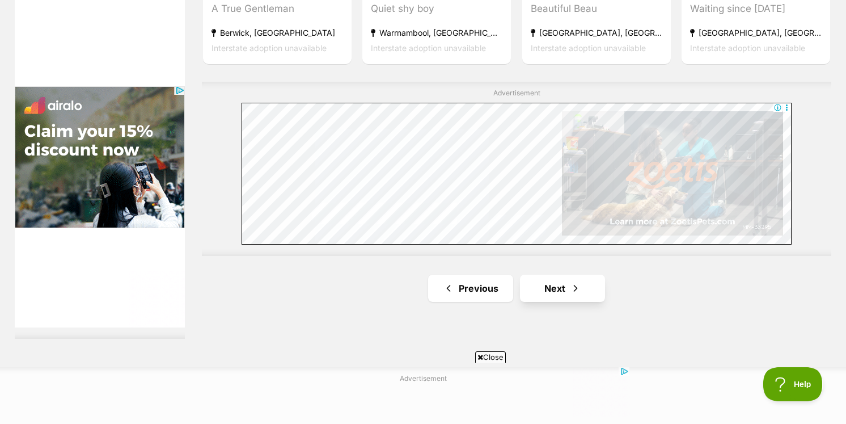
click at [535, 275] on link "Next" at bounding box center [562, 288] width 85 height 27
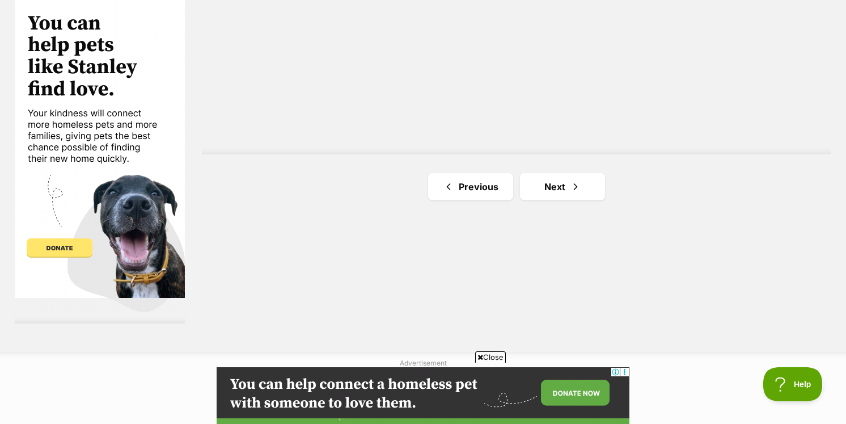
scroll to position [2144, 0]
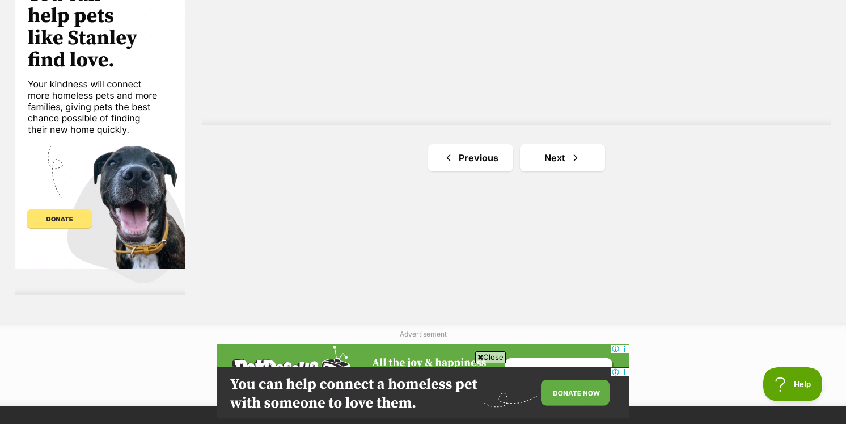
click at [587, 144] on link "Next" at bounding box center [562, 157] width 85 height 27
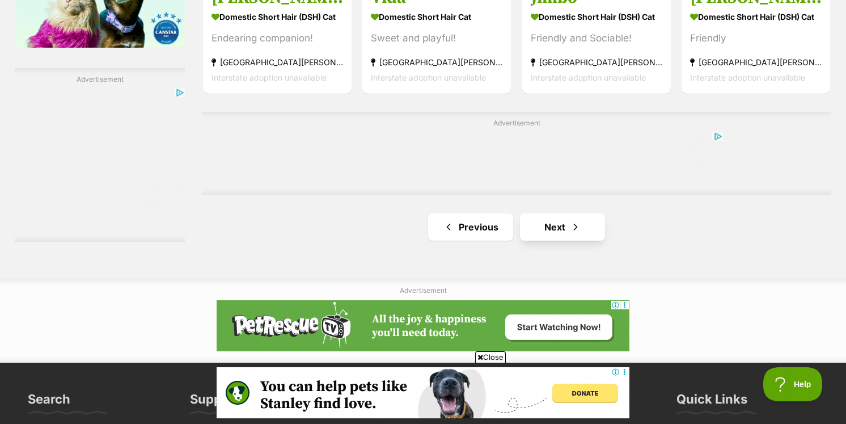
click at [593, 213] on link "Next" at bounding box center [562, 226] width 85 height 27
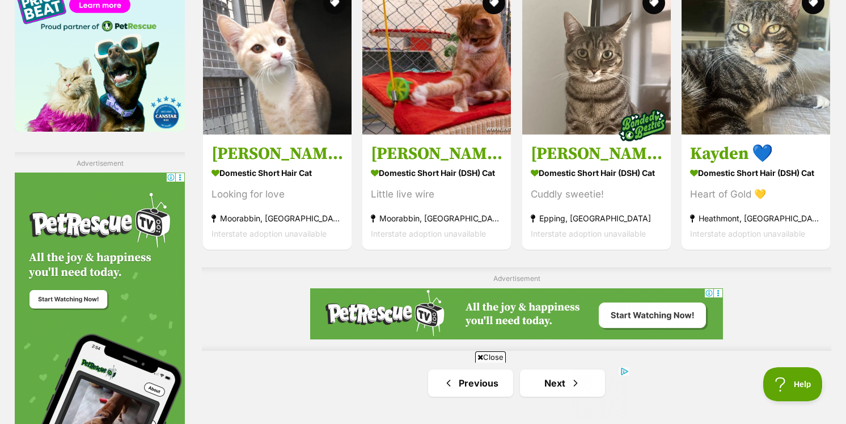
scroll to position [1857, 0]
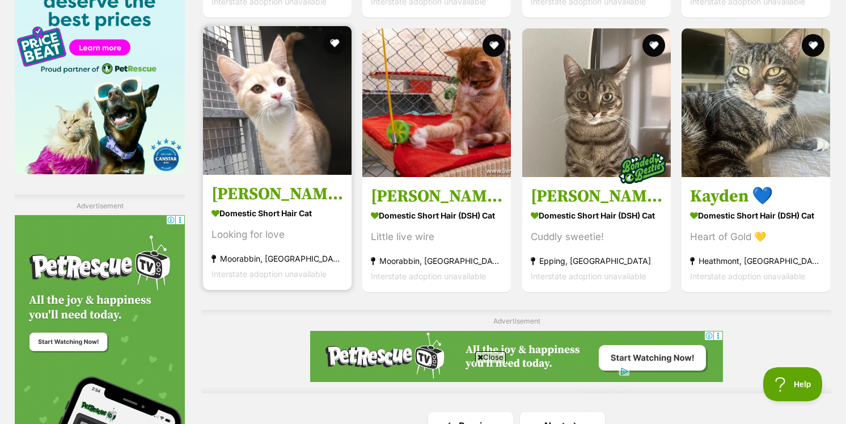
click at [243, 137] on img at bounding box center [277, 100] width 149 height 149
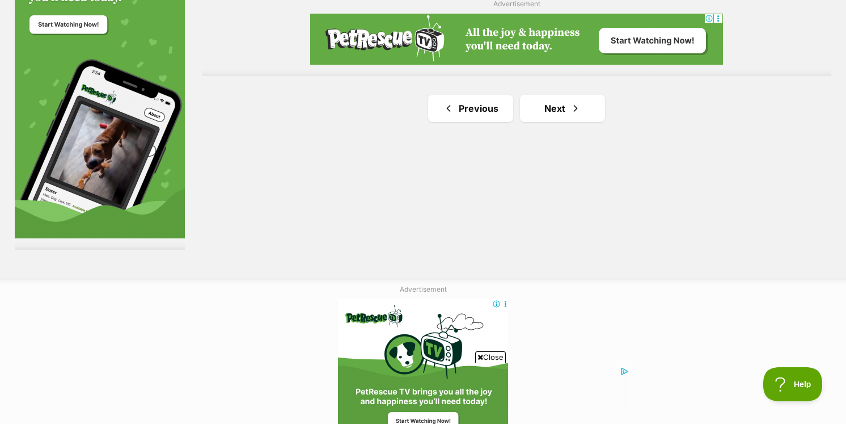
scroll to position [2186, 0]
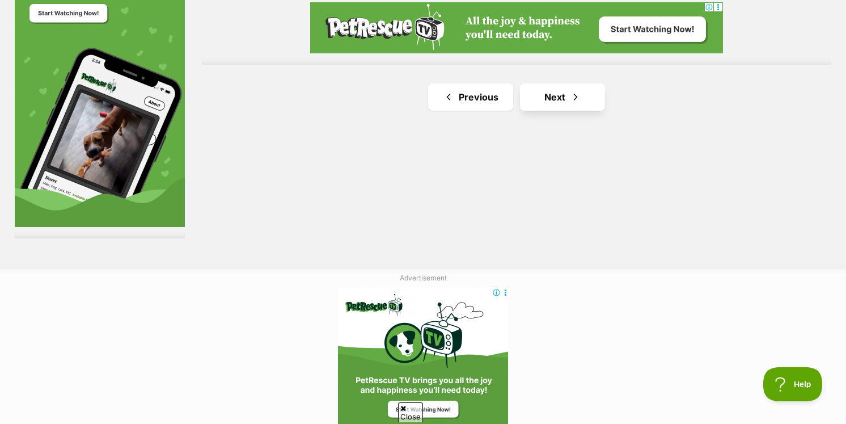
click at [590, 83] on link "Next" at bounding box center [562, 96] width 85 height 27
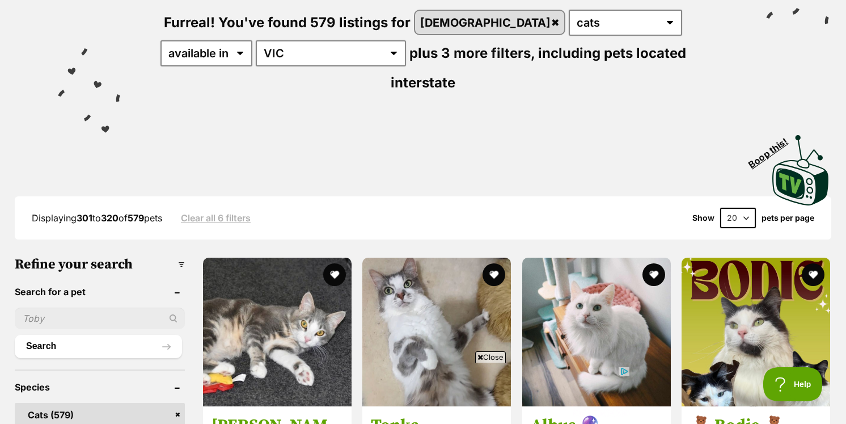
scroll to position [289, 0]
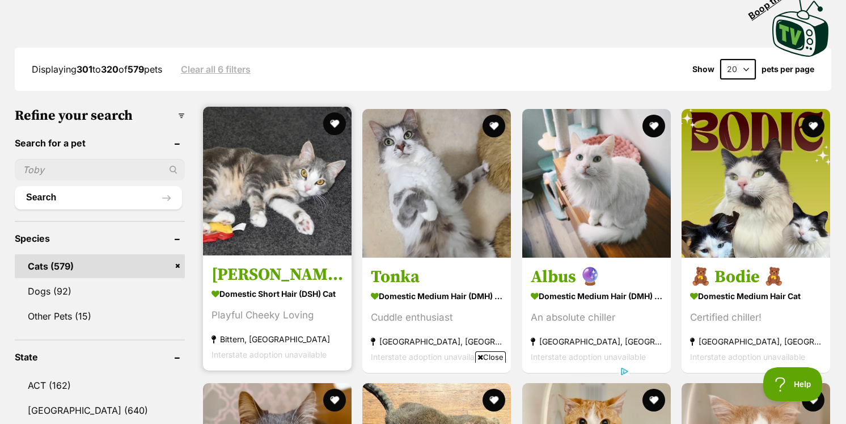
click at [258, 178] on img at bounding box center [277, 181] width 149 height 149
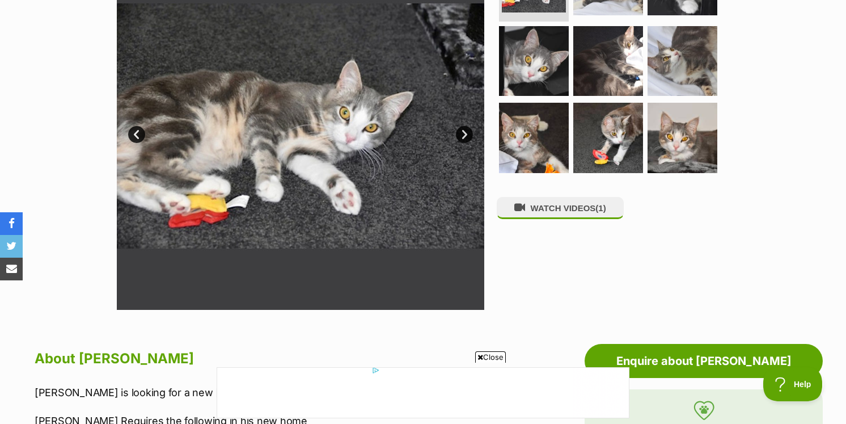
scroll to position [282, 0]
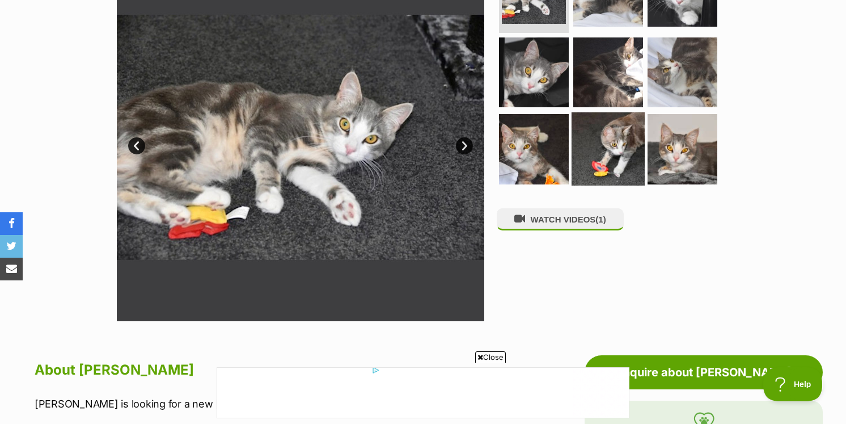
click at [606, 138] on img at bounding box center [608, 148] width 73 height 73
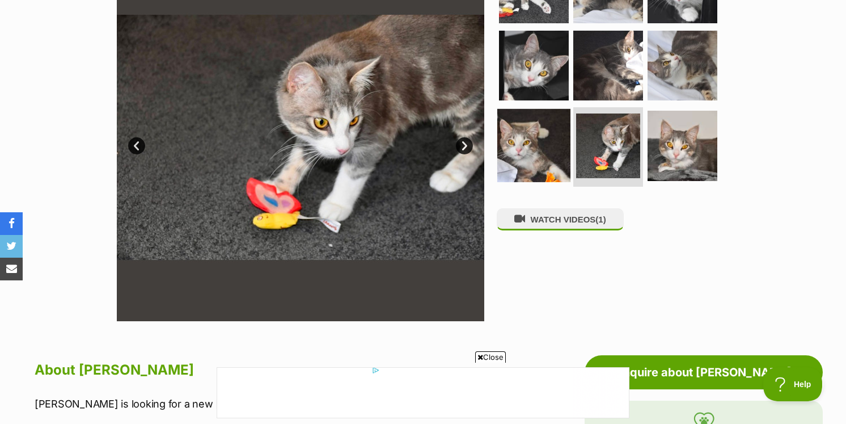
click at [550, 144] on img at bounding box center [533, 145] width 73 height 73
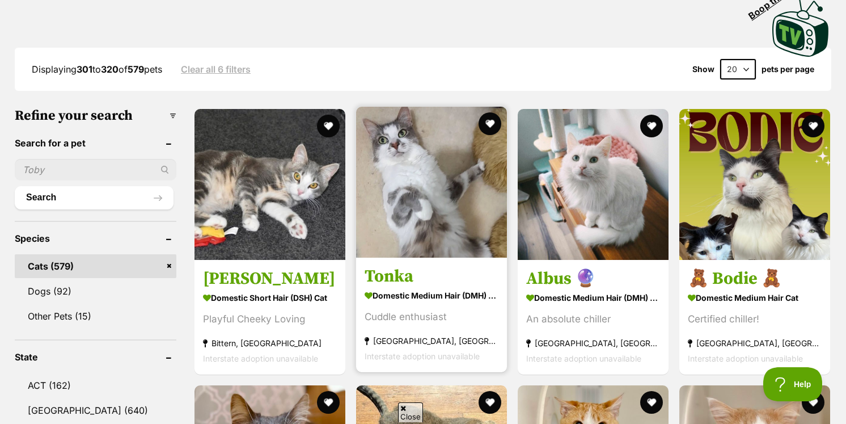
click at [388, 135] on img at bounding box center [431, 182] width 151 height 151
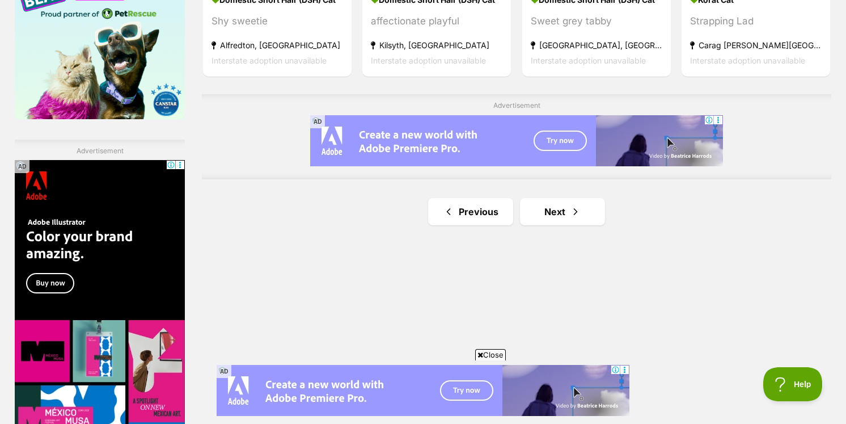
scroll to position [1920, 0]
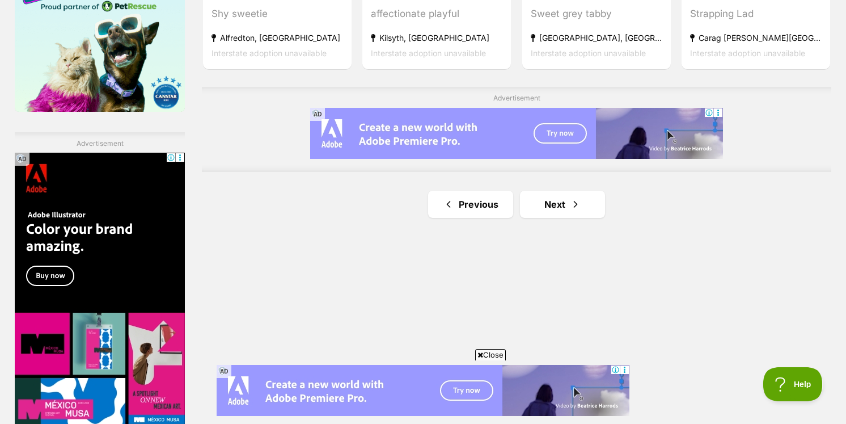
click at [570, 197] on span "Next page" at bounding box center [575, 204] width 11 height 14
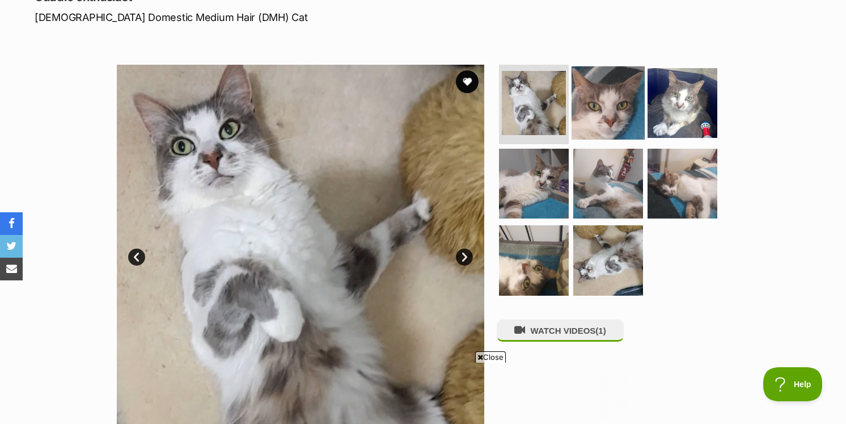
click at [601, 138] on img at bounding box center [608, 102] width 73 height 73
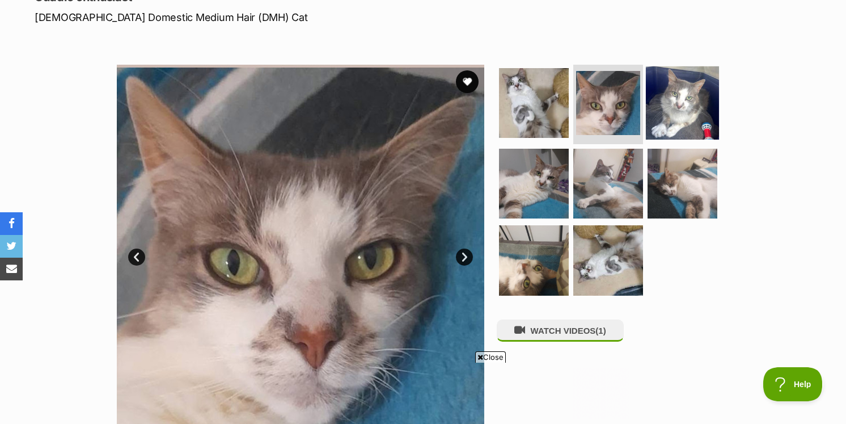
click at [678, 124] on img at bounding box center [682, 102] width 73 height 73
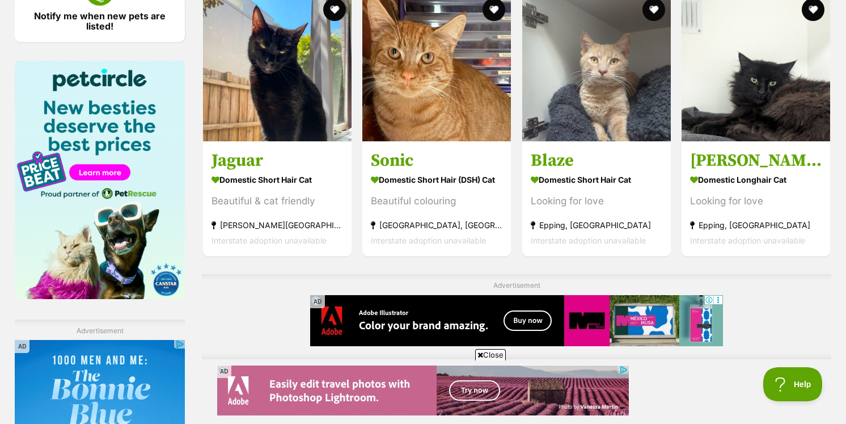
scroll to position [1749, 0]
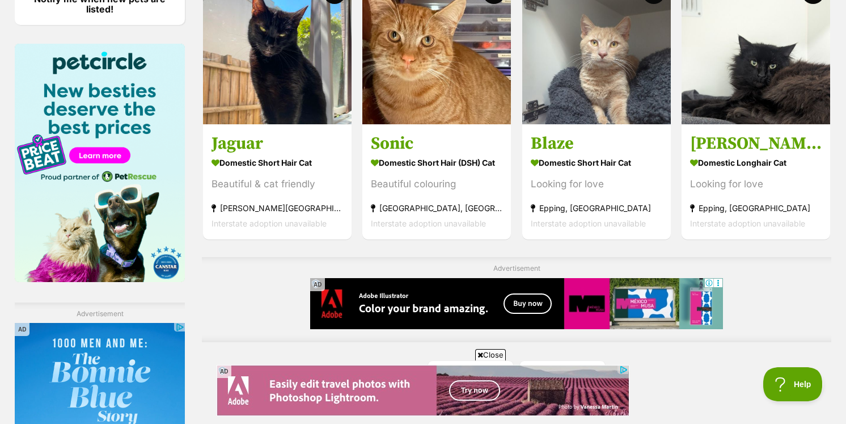
click at [579, 361] on link "Next" at bounding box center [562, 374] width 85 height 27
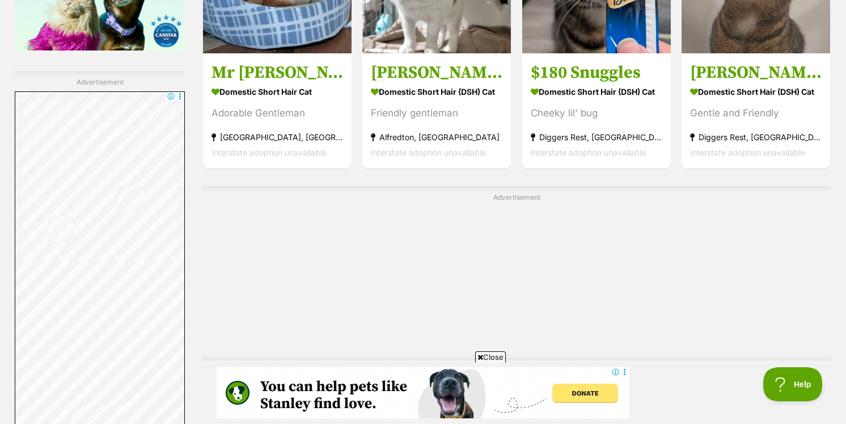
scroll to position [2203, 0]
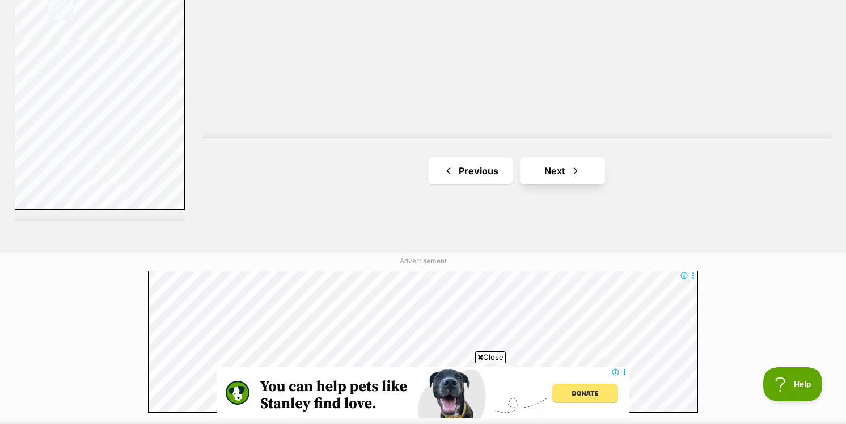
click at [585, 157] on link "Next" at bounding box center [562, 170] width 85 height 27
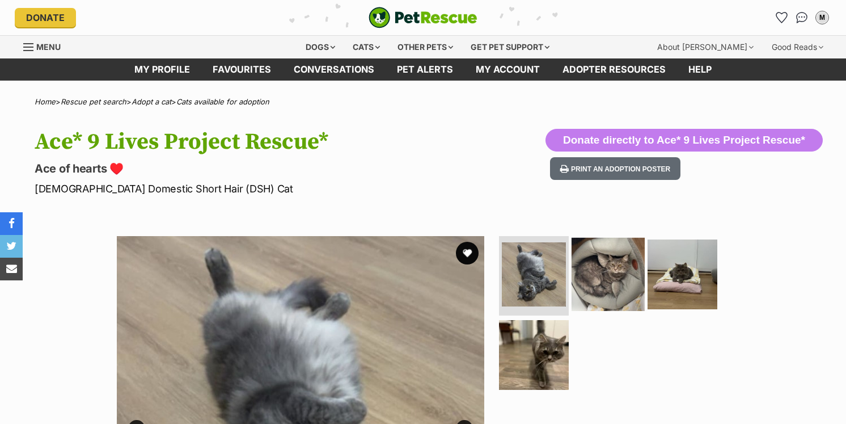
click at [597, 256] on img at bounding box center [608, 274] width 73 height 73
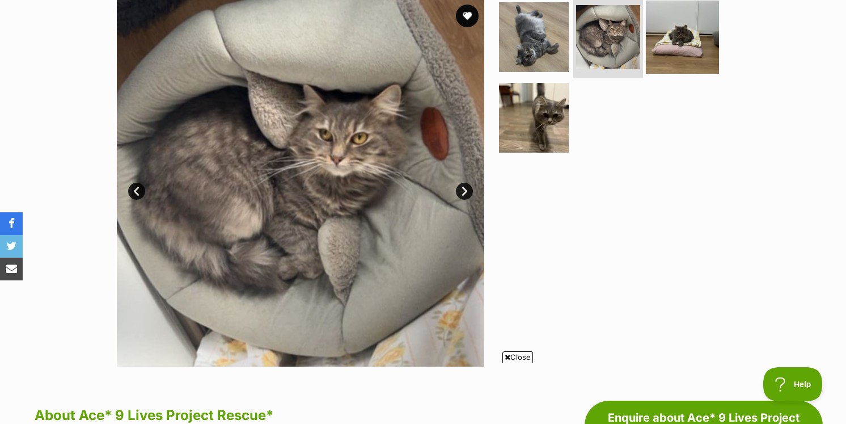
click at [666, 58] on img at bounding box center [682, 37] width 73 height 73
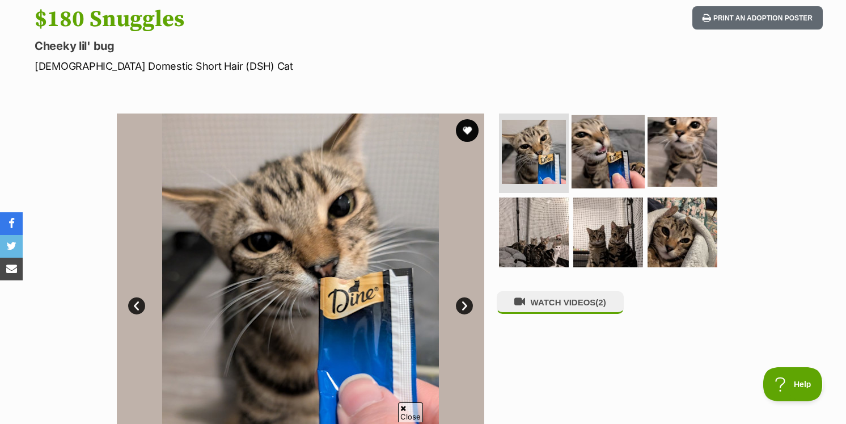
click at [608, 162] on img at bounding box center [608, 151] width 73 height 73
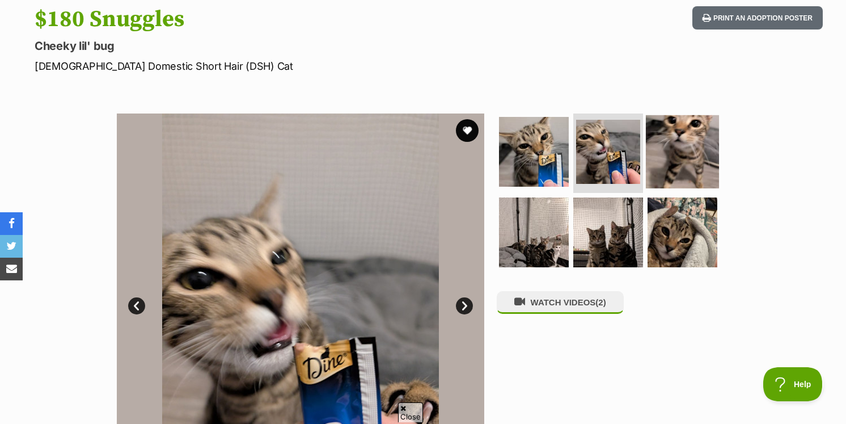
click at [661, 161] on img at bounding box center [682, 151] width 73 height 73
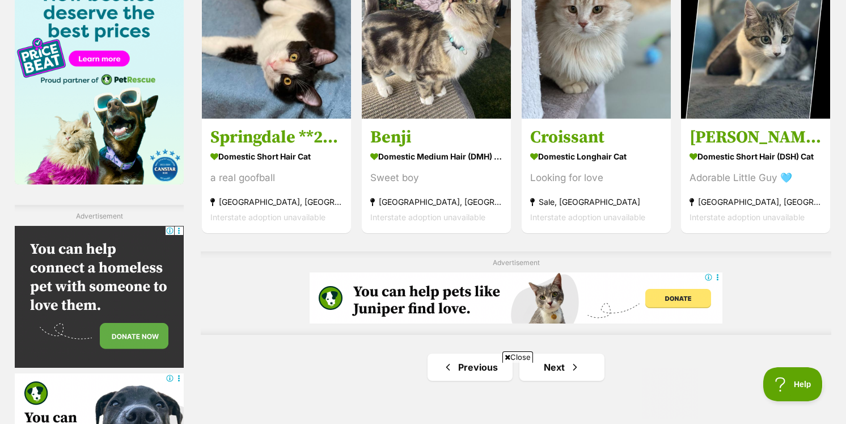
scroll to position [2059, 0]
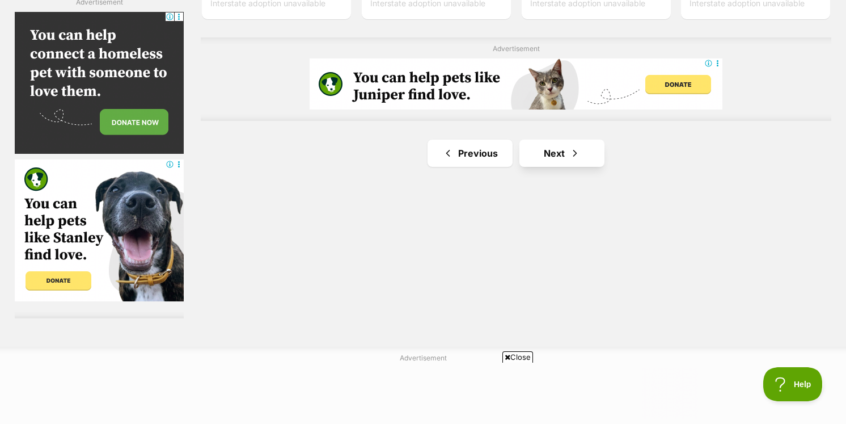
click at [549, 140] on link "Next" at bounding box center [562, 153] width 85 height 27
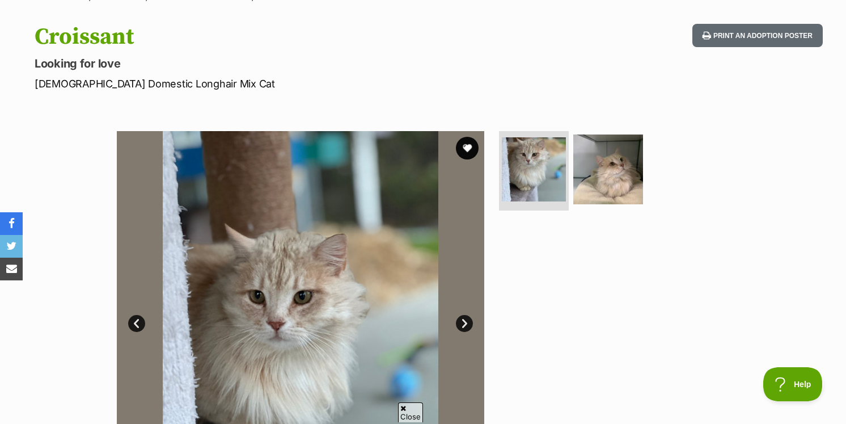
click at [639, 134] on img at bounding box center [608, 169] width 70 height 70
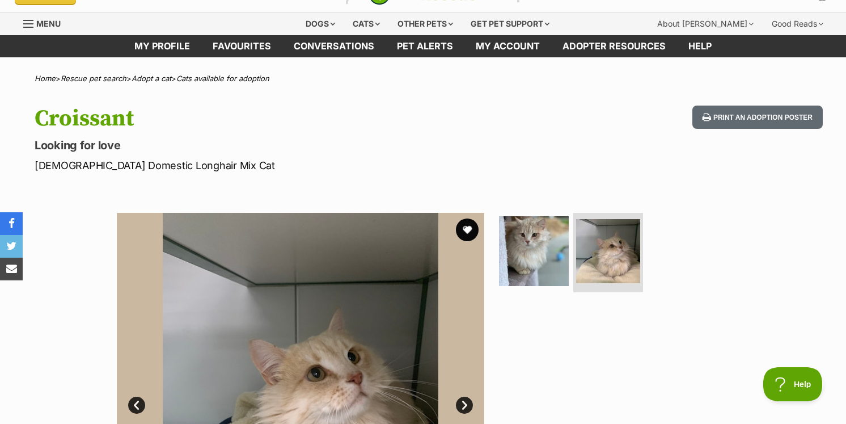
scroll to position [20, 0]
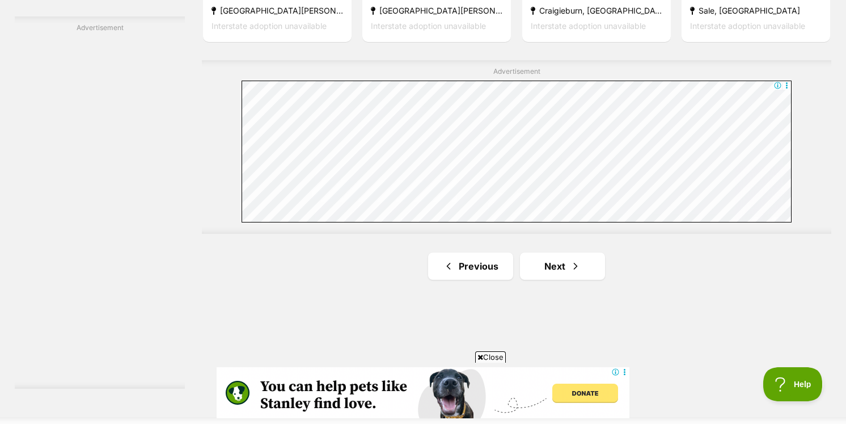
scroll to position [2091, 0]
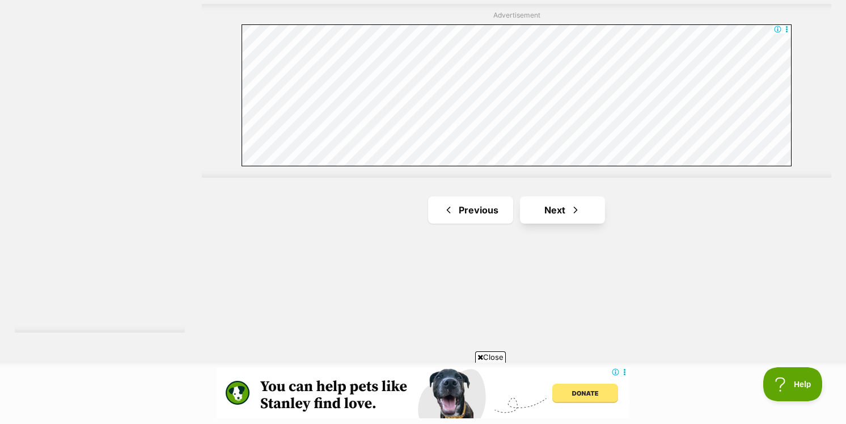
click at [555, 196] on link "Next" at bounding box center [562, 209] width 85 height 27
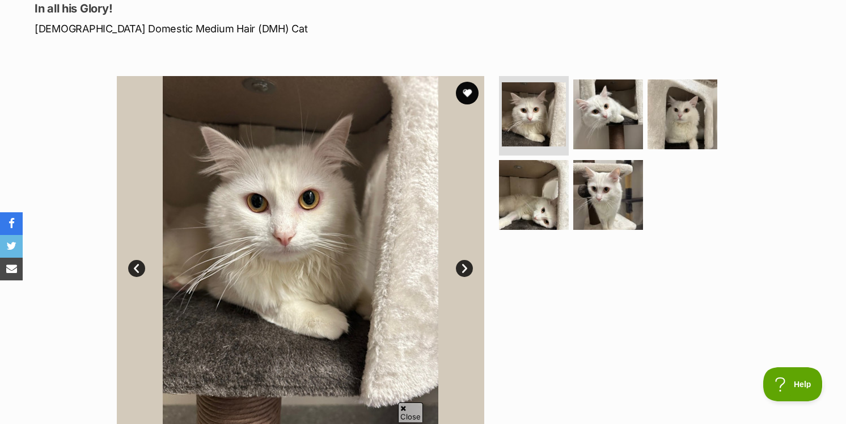
scroll to position [178, 0]
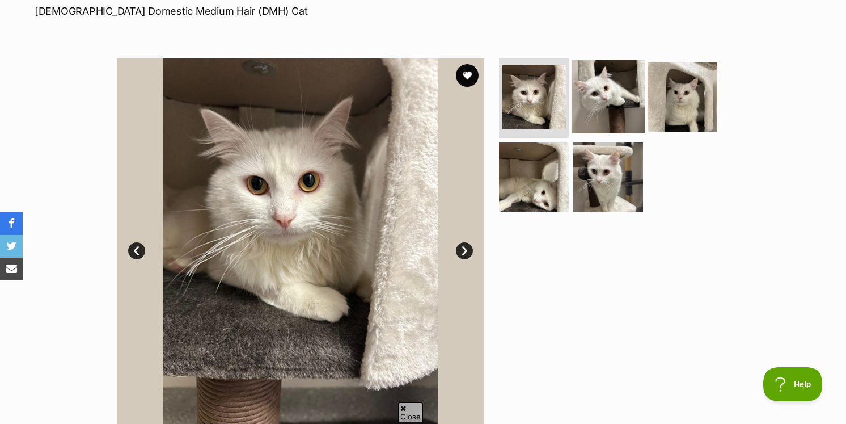
click at [609, 75] on img at bounding box center [608, 96] width 73 height 73
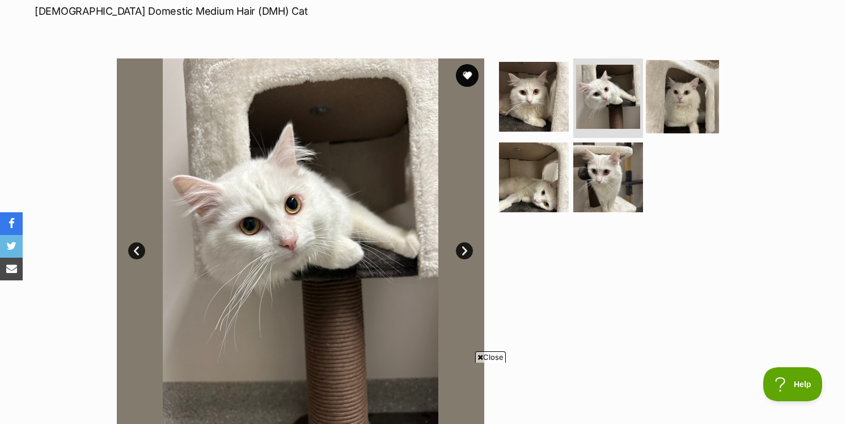
scroll to position [0, 0]
click at [690, 87] on img at bounding box center [682, 96] width 73 height 73
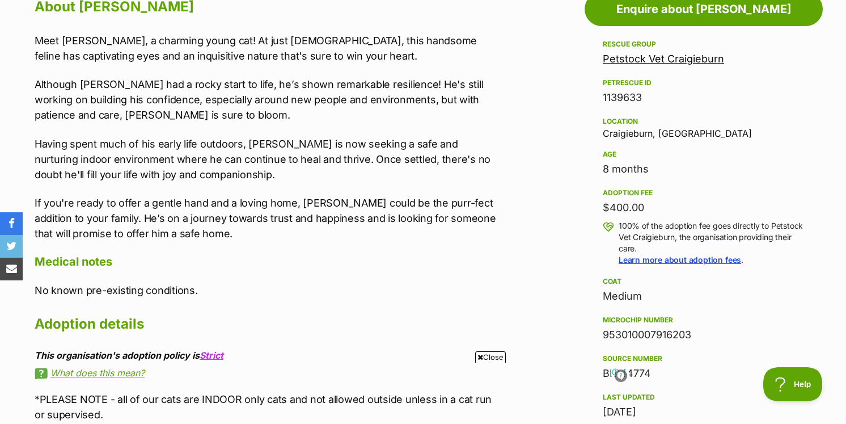
scroll to position [648, 0]
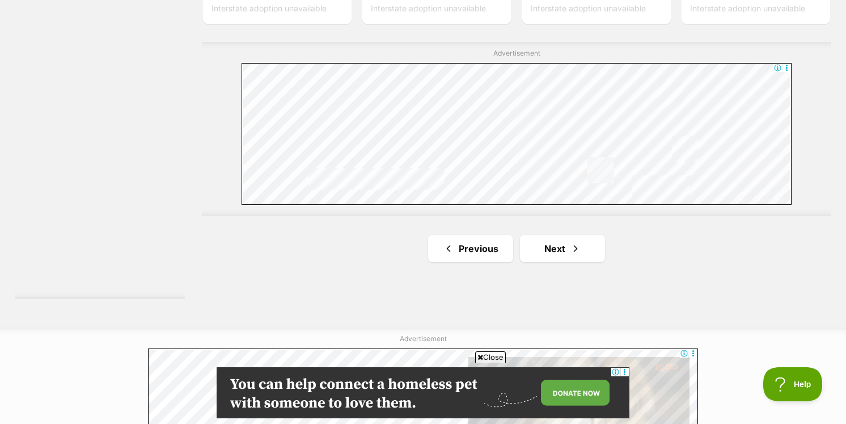
scroll to position [2188, 0]
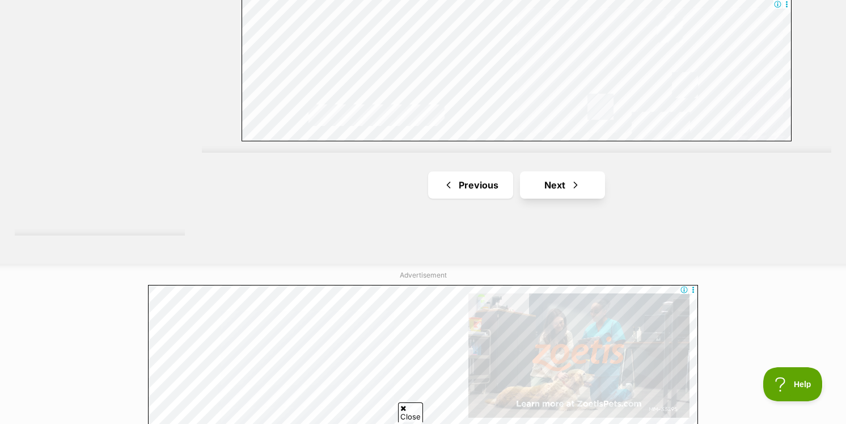
click at [590, 171] on link "Next" at bounding box center [562, 184] width 85 height 27
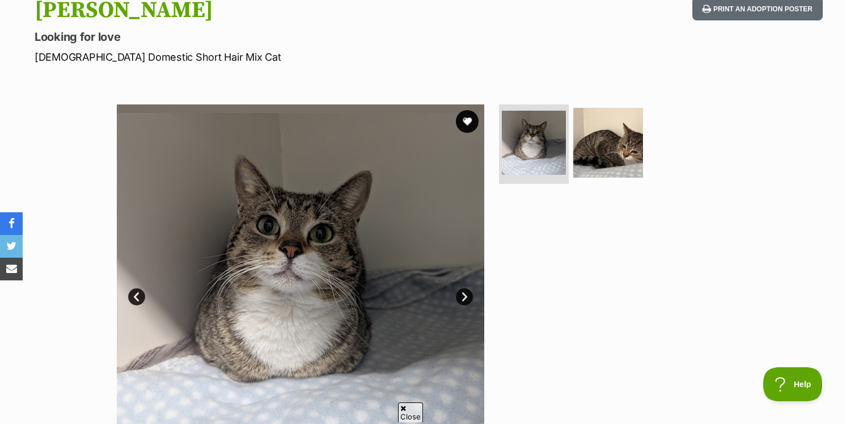
scroll to position [142, 0]
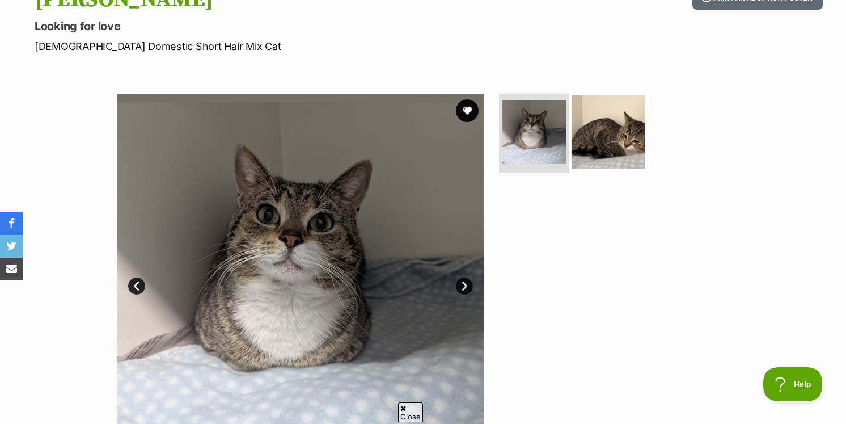
click at [603, 104] on img at bounding box center [608, 131] width 73 height 73
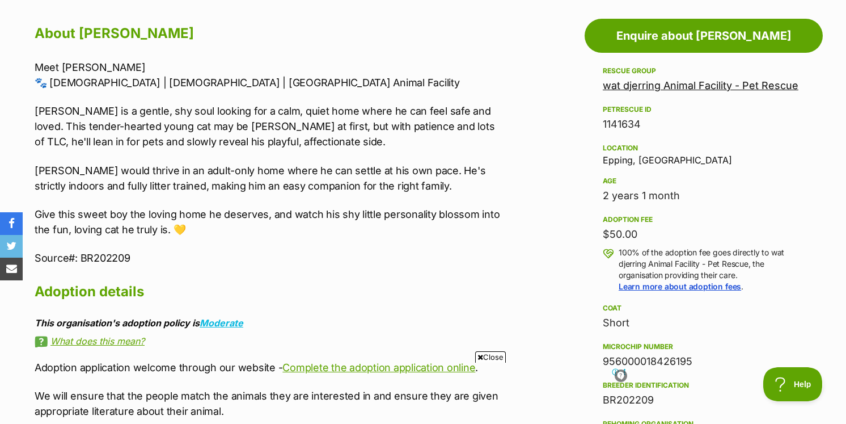
scroll to position [655, 0]
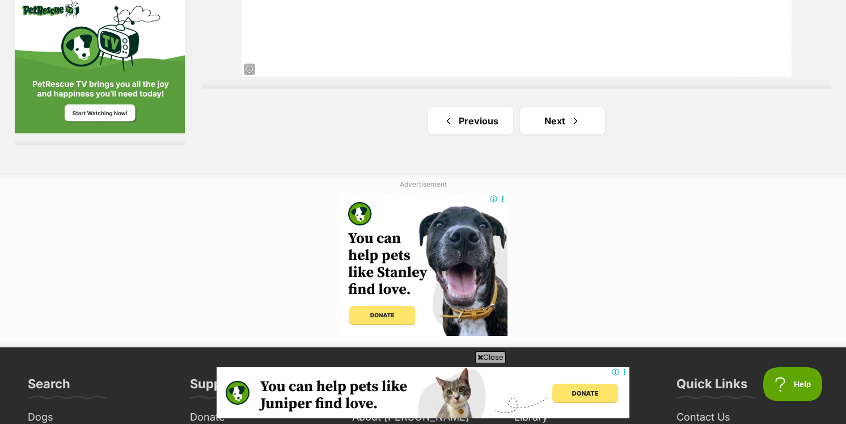
scroll to position [2186, 0]
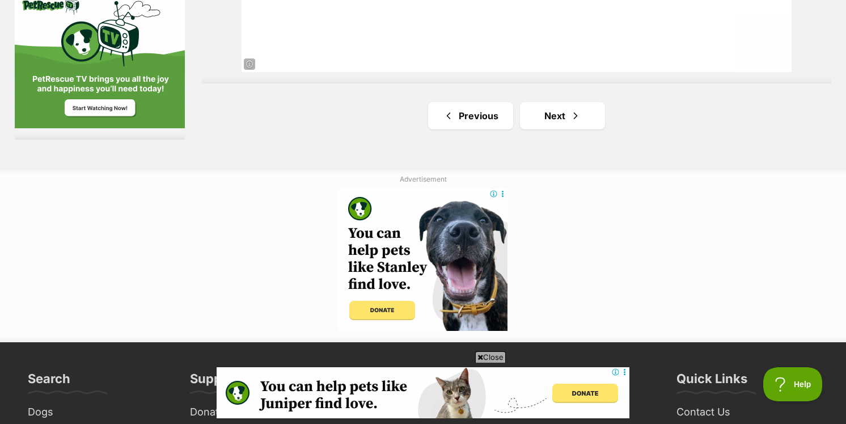
click at [597, 102] on link "Next" at bounding box center [562, 115] width 85 height 27
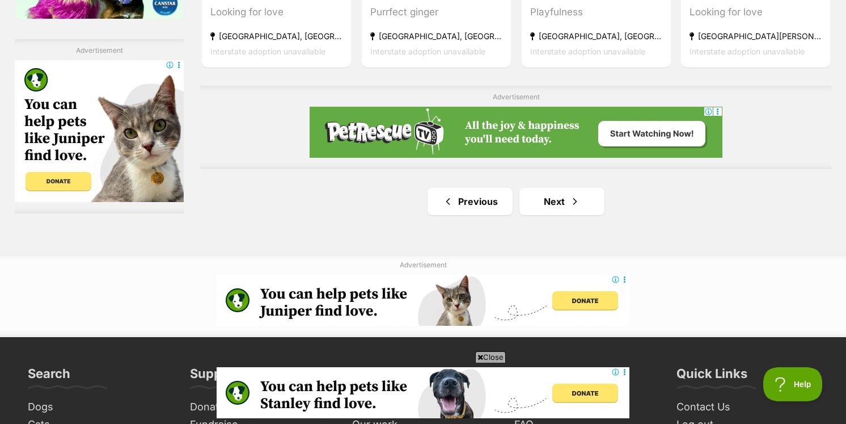
scroll to position [2017, 0]
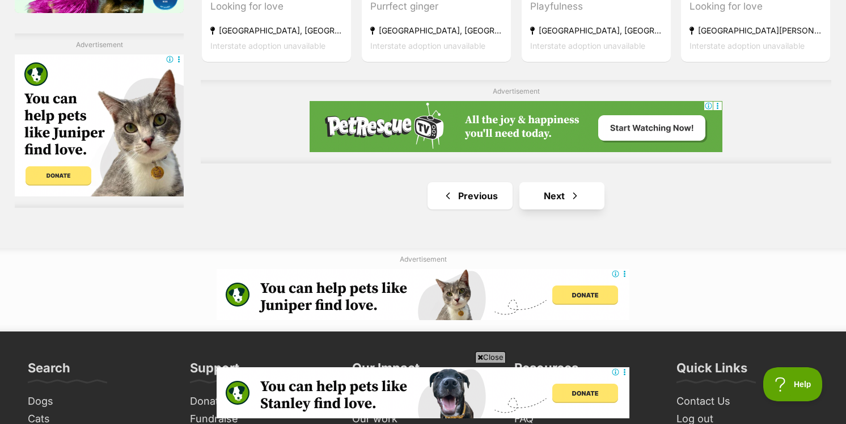
click at [596, 182] on link "Next" at bounding box center [562, 195] width 85 height 27
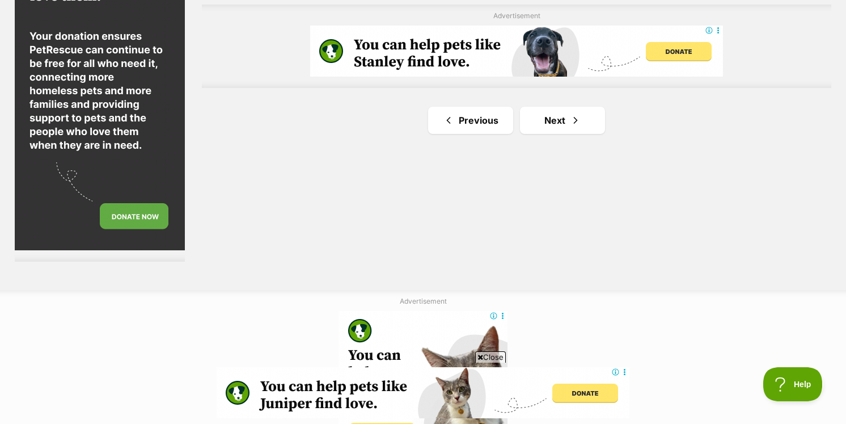
scroll to position [2167, 0]
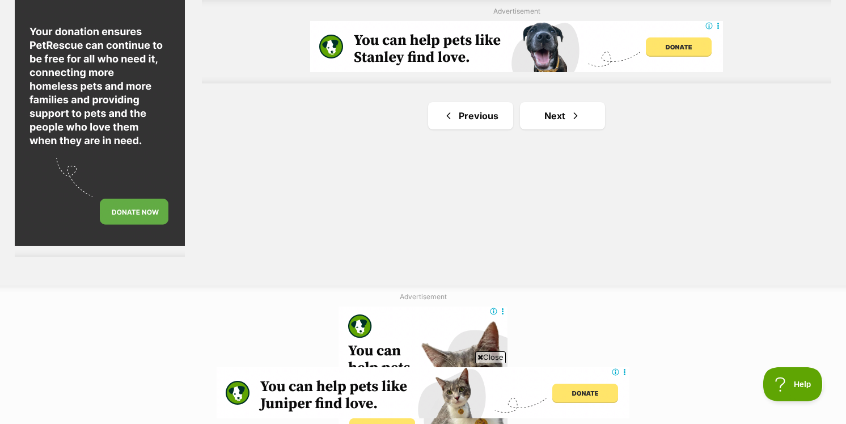
click at [592, 102] on link "Next" at bounding box center [562, 115] width 85 height 27
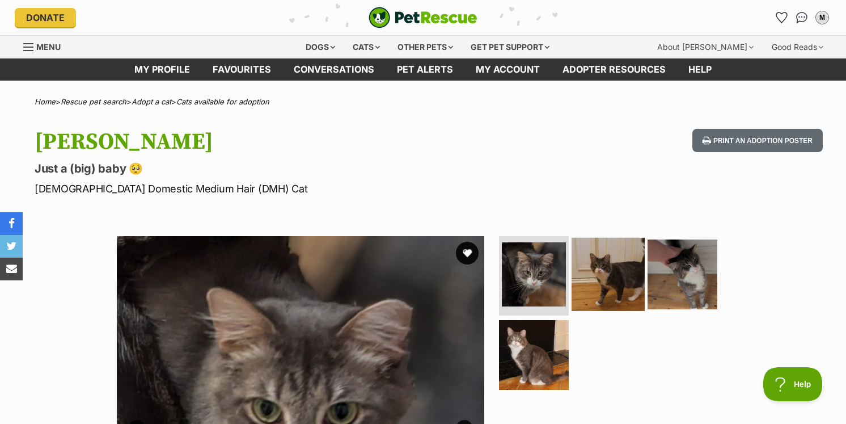
click at [593, 265] on img at bounding box center [608, 274] width 73 height 73
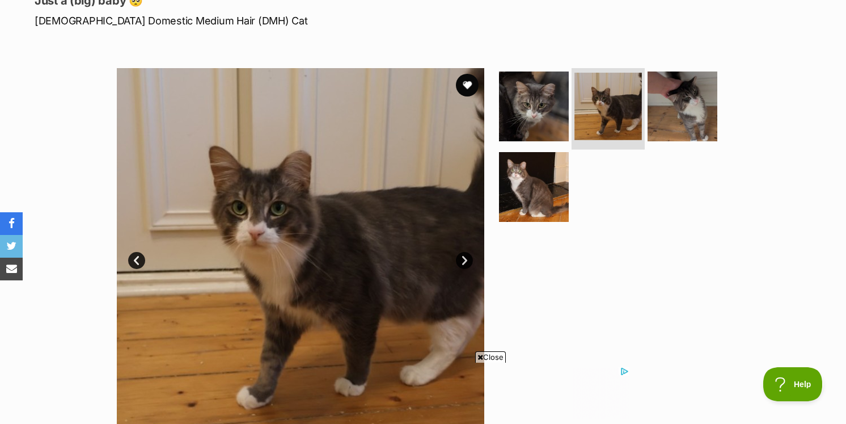
scroll to position [176, 0]
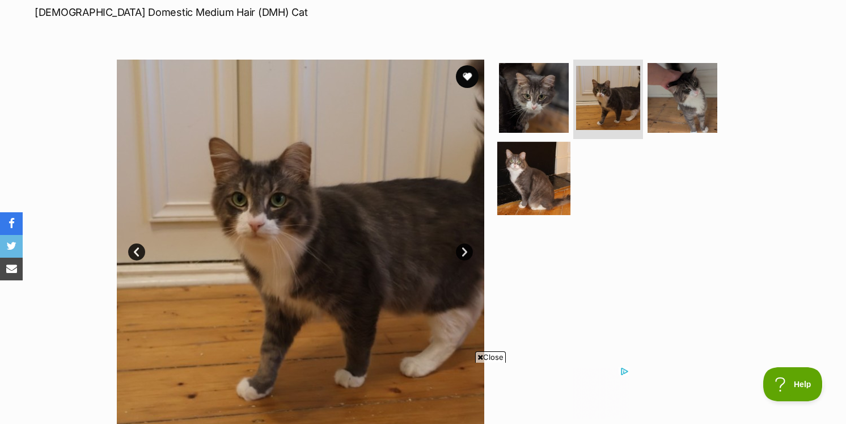
click at [555, 202] on img at bounding box center [533, 177] width 73 height 73
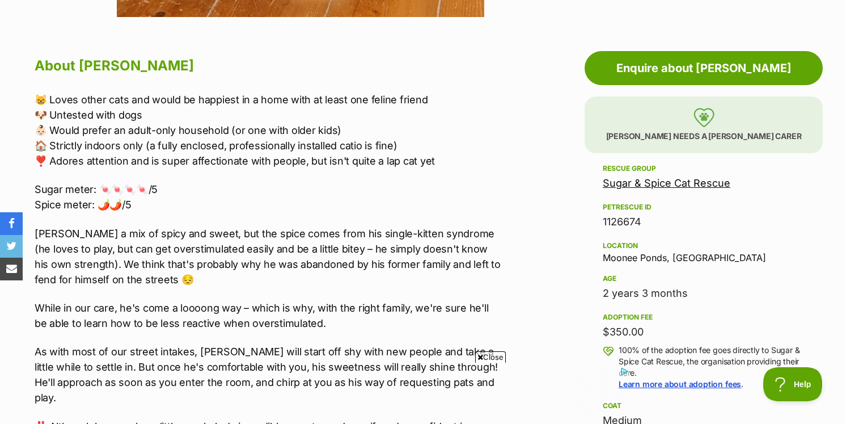
scroll to position [602, 0]
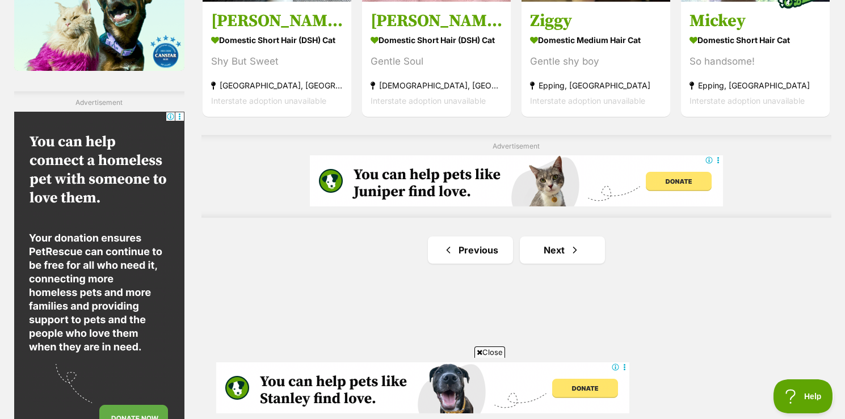
scroll to position [2025, 0]
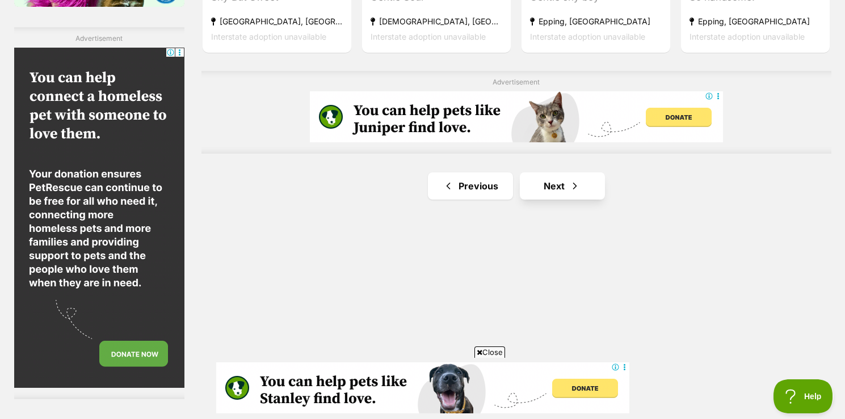
click at [574, 179] on span "Next page" at bounding box center [574, 186] width 11 height 14
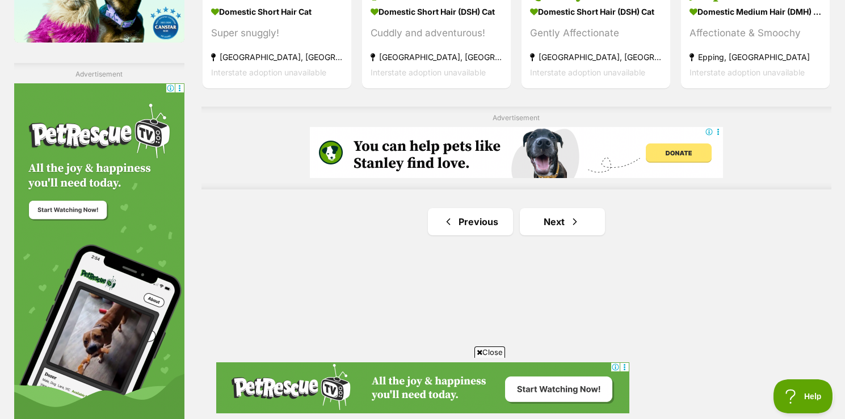
scroll to position [1994, 0]
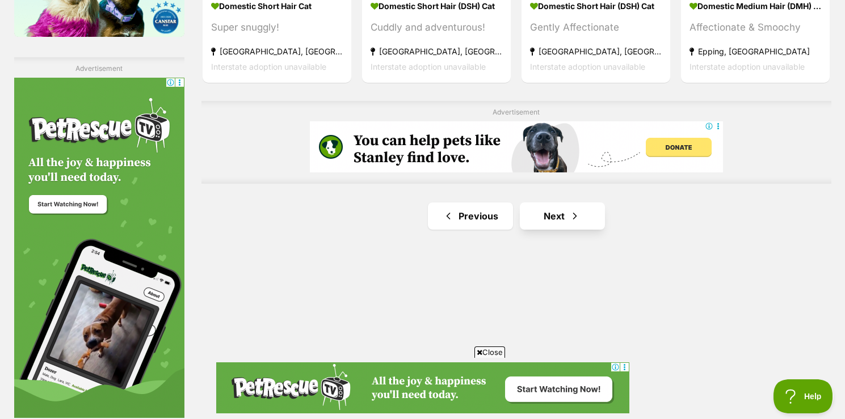
click at [559, 203] on link "Next" at bounding box center [562, 216] width 85 height 27
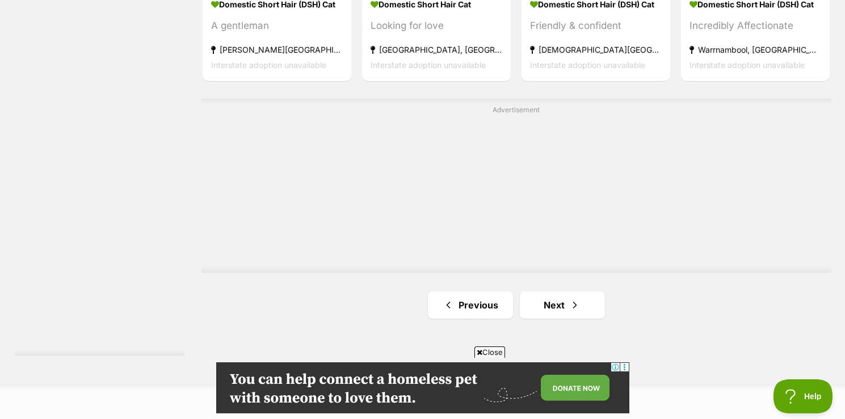
scroll to position [2167, 0]
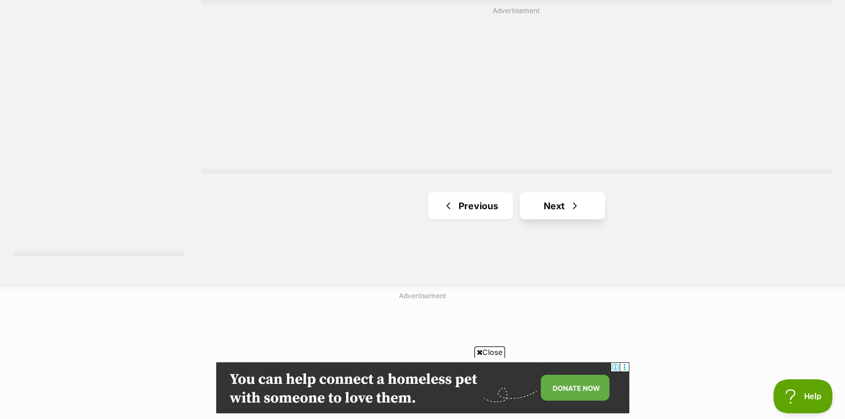
click at [549, 192] on link "Next" at bounding box center [562, 205] width 85 height 27
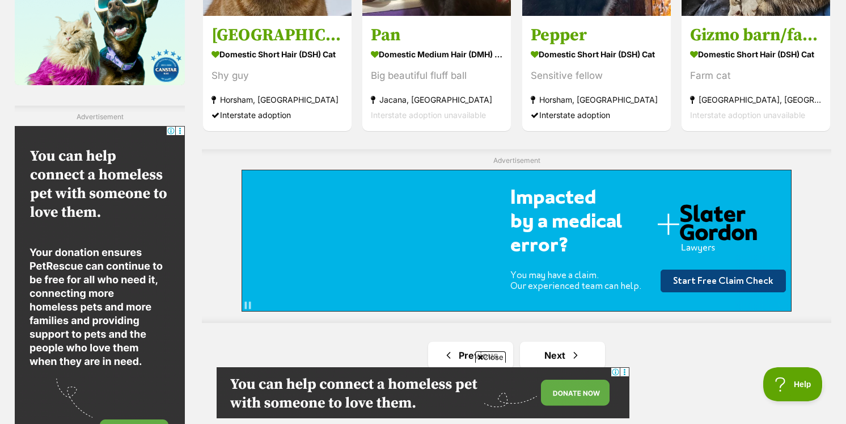
scroll to position [2021, 0]
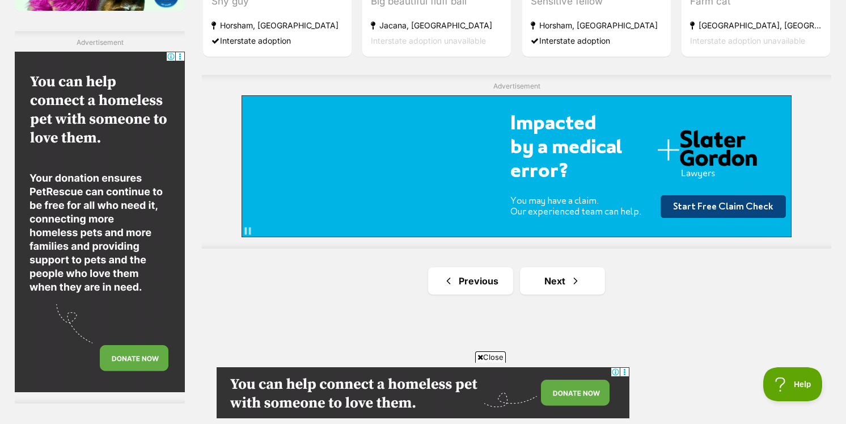
click at [606, 267] on ul "Previous Next" at bounding box center [517, 280] width 630 height 27
click at [590, 267] on link "Next" at bounding box center [562, 280] width 85 height 27
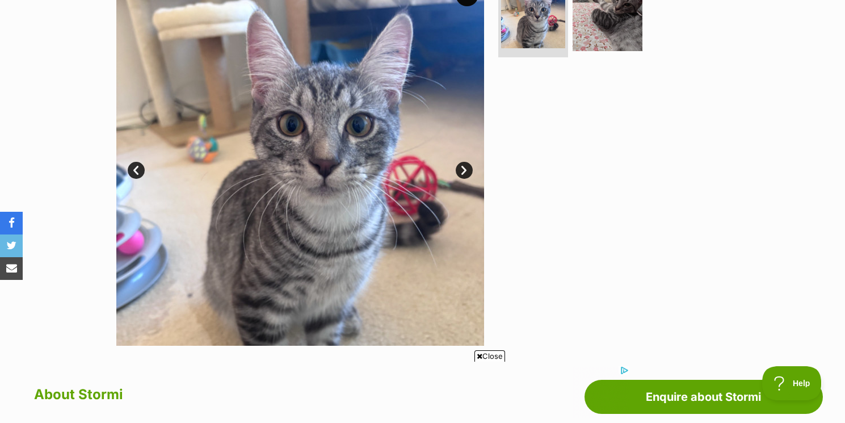
scroll to position [205, 0]
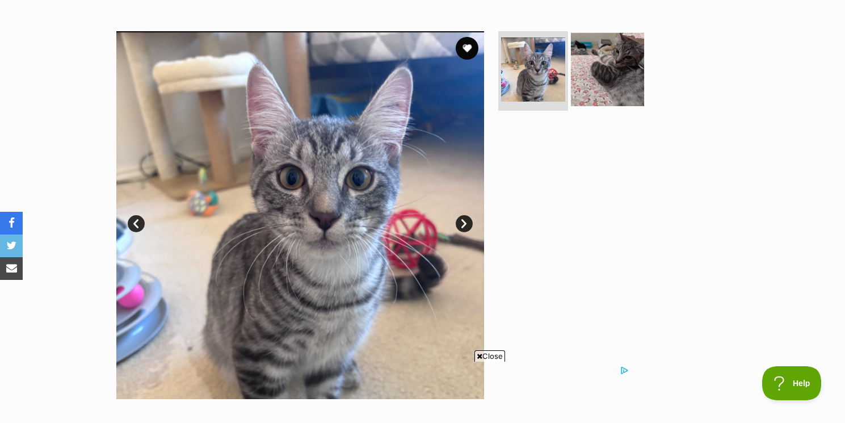
click at [630, 84] on img at bounding box center [607, 69] width 73 height 73
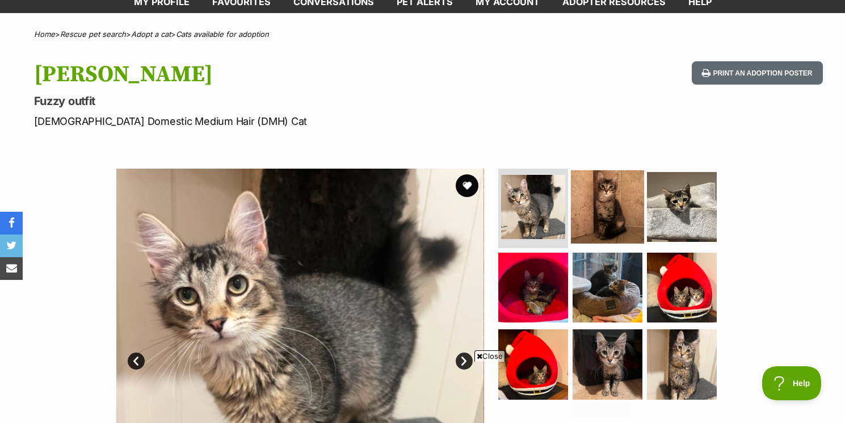
click at [596, 190] on img at bounding box center [607, 206] width 73 height 73
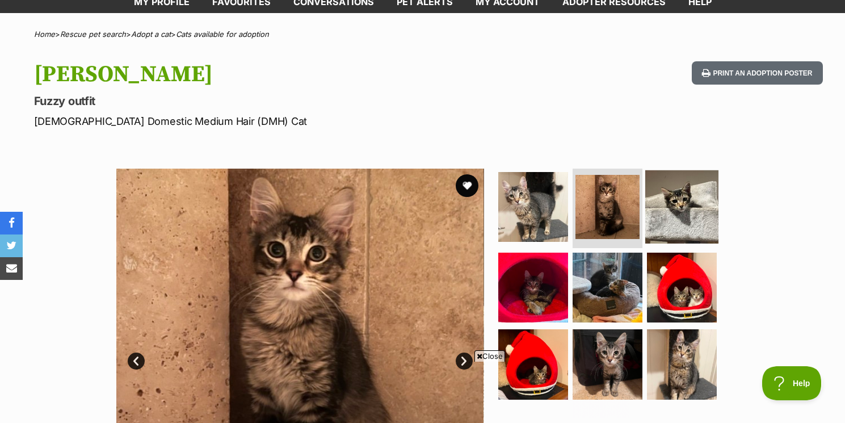
click at [681, 206] on img at bounding box center [681, 206] width 73 height 73
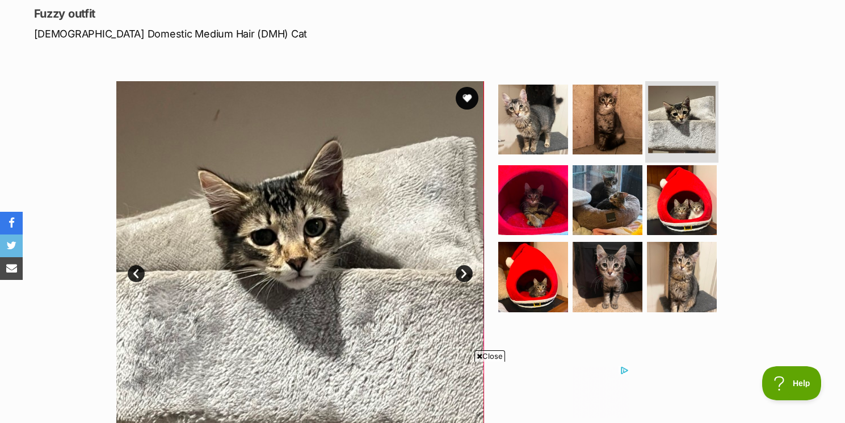
scroll to position [155, 0]
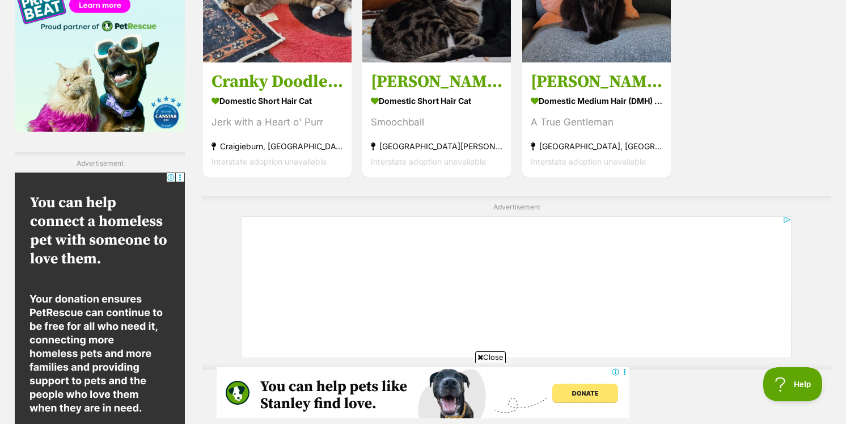
scroll to position [1921, 0]
